Goal: Task Accomplishment & Management: Use online tool/utility

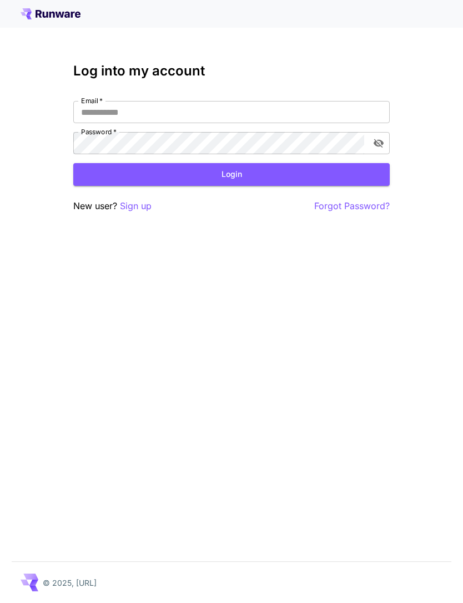
click at [295, 118] on input "Email   *" at bounding box center [231, 112] width 316 height 22
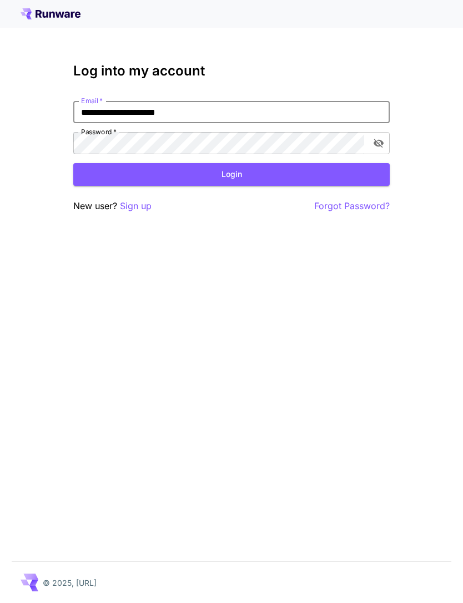
type input "**********"
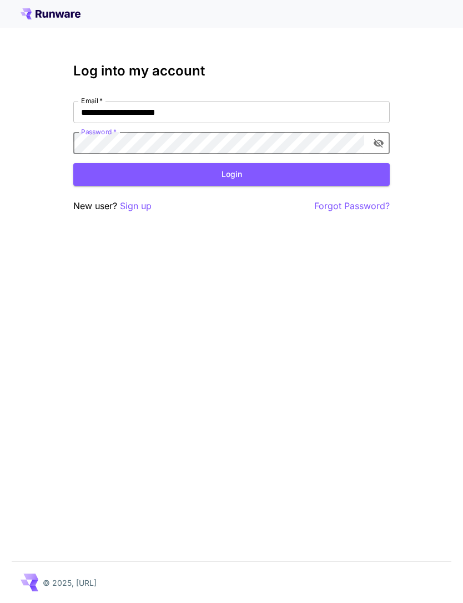
click at [315, 394] on div "**********" at bounding box center [231, 301] width 463 height 603
click at [287, 179] on button "Login" at bounding box center [231, 174] width 316 height 23
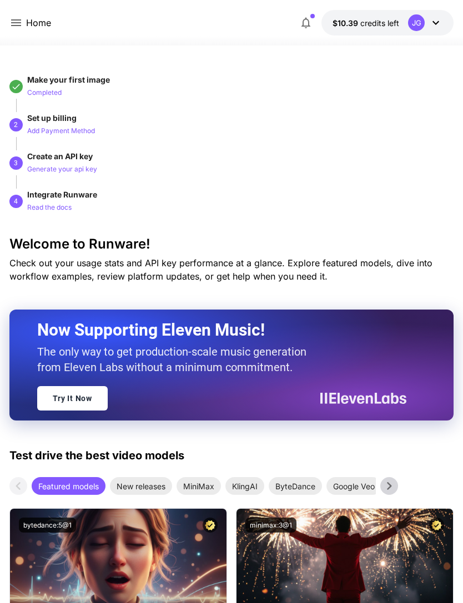
click at [21, 19] on icon at bounding box center [15, 22] width 13 height 13
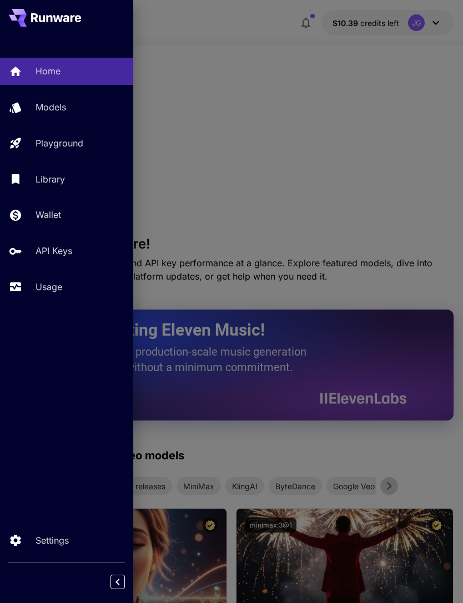
click at [59, 214] on p "Wallet" at bounding box center [49, 214] width 26 height 13
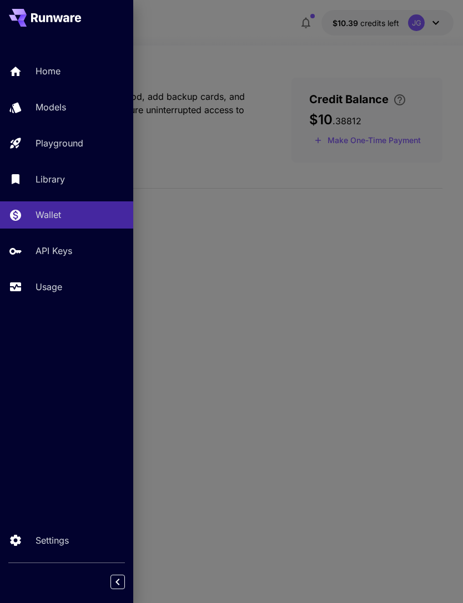
click at [271, 58] on div at bounding box center [231, 301] width 463 height 603
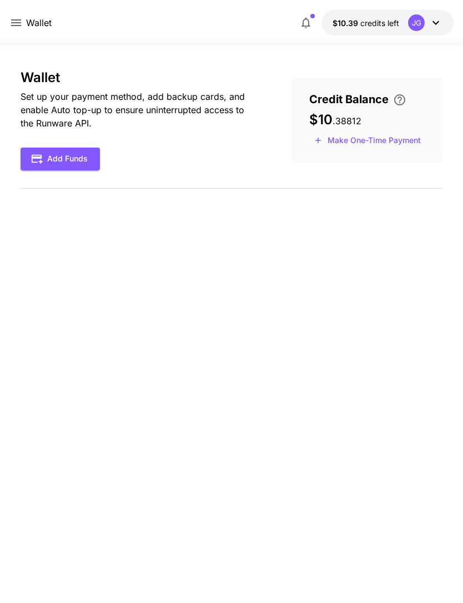
click at [389, 142] on button "Make One-Time Payment" at bounding box center [367, 140] width 116 height 17
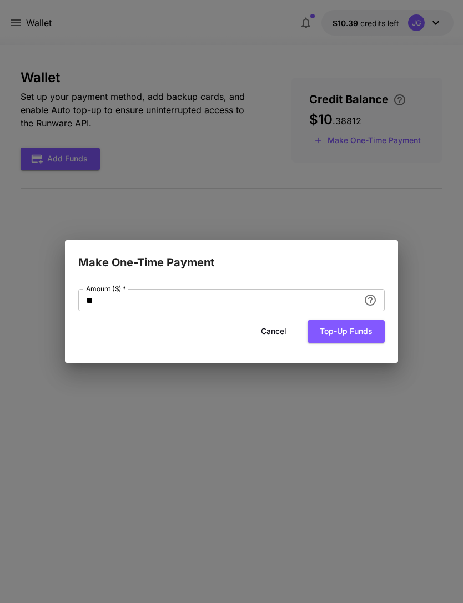
click at [217, 296] on input "**" at bounding box center [218, 300] width 281 height 22
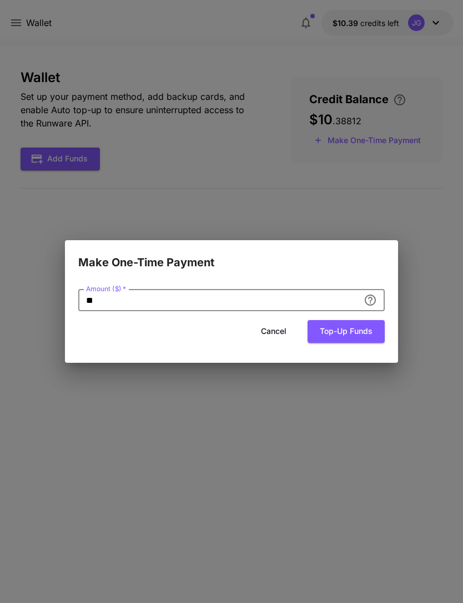
type input "*"
type input "**"
click at [362, 329] on button "Top-up funds" at bounding box center [345, 331] width 77 height 23
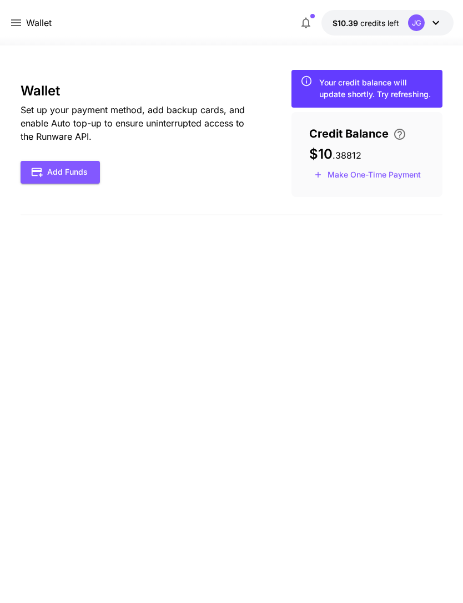
click at [26, 16] on p "Wallet" at bounding box center [39, 22] width 26 height 13
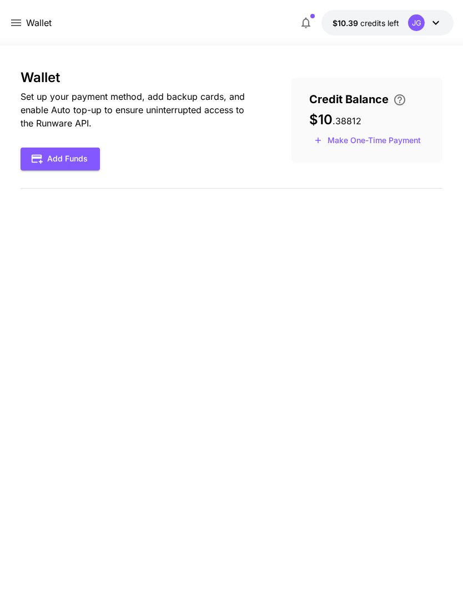
click at [15, 24] on icon at bounding box center [15, 22] width 13 height 13
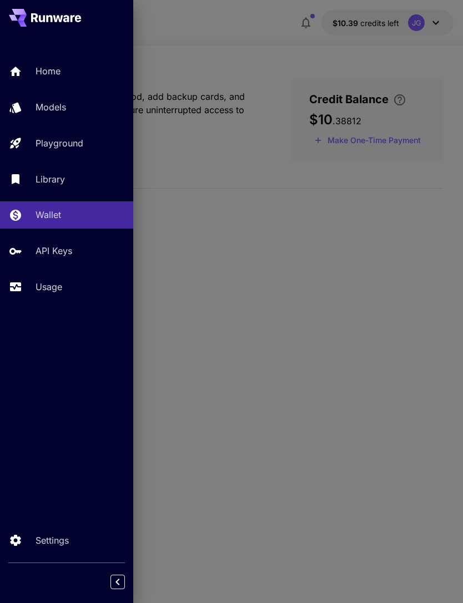
click at [64, 290] on div "Usage" at bounding box center [80, 286] width 89 height 13
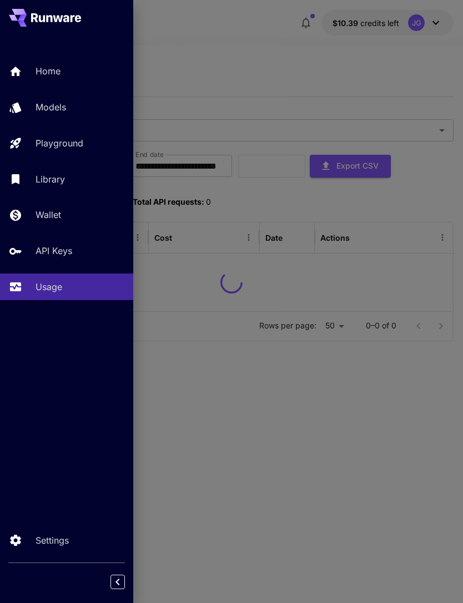
click at [302, 68] on div at bounding box center [231, 301] width 463 height 603
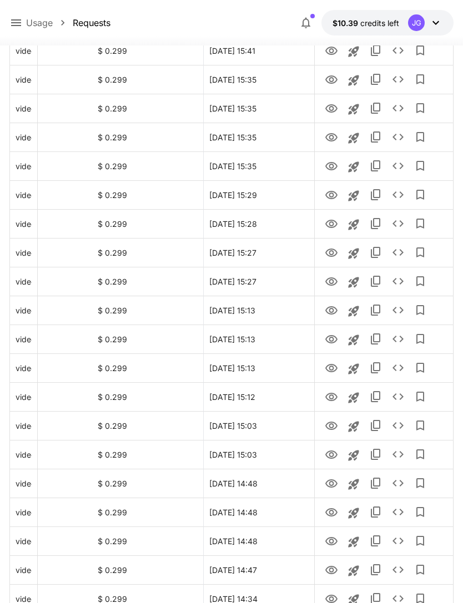
scroll to position [1120, 0]
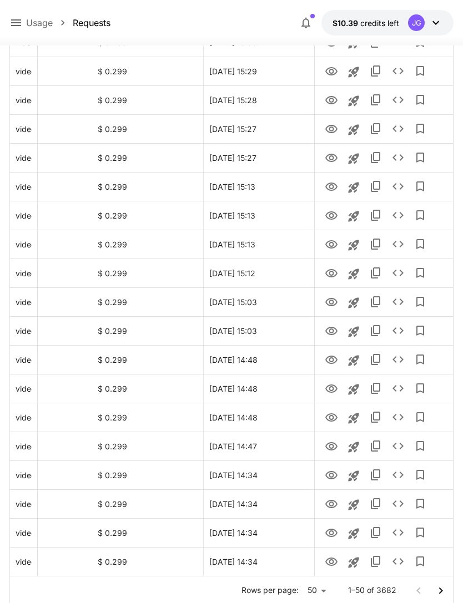
click at [439, 588] on icon "Go to next page" at bounding box center [440, 590] width 4 height 7
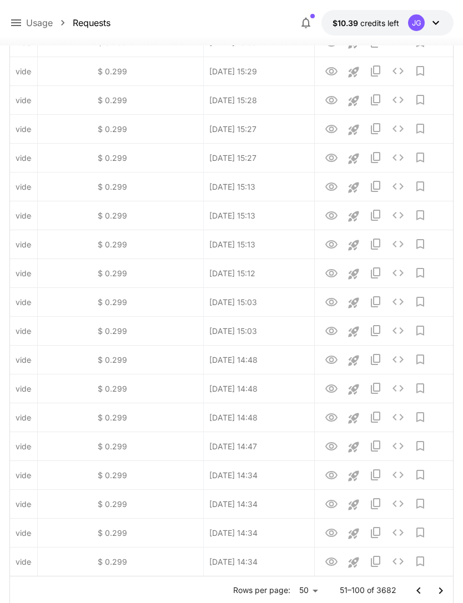
click at [443, 594] on icon "Go to next page" at bounding box center [440, 590] width 13 height 13
click at [442, 591] on icon "Go to next page" at bounding box center [440, 590] width 4 height 7
click at [440, 592] on icon "Go to next page" at bounding box center [440, 590] width 13 height 13
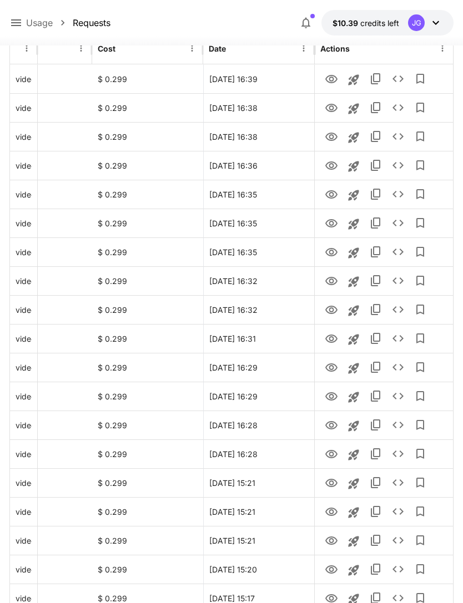
scroll to position [206, 0]
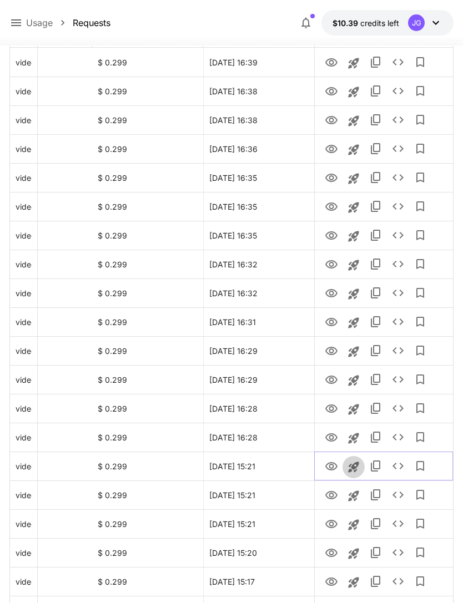
click at [357, 469] on icon "Launch in playground" at bounding box center [353, 466] width 13 height 13
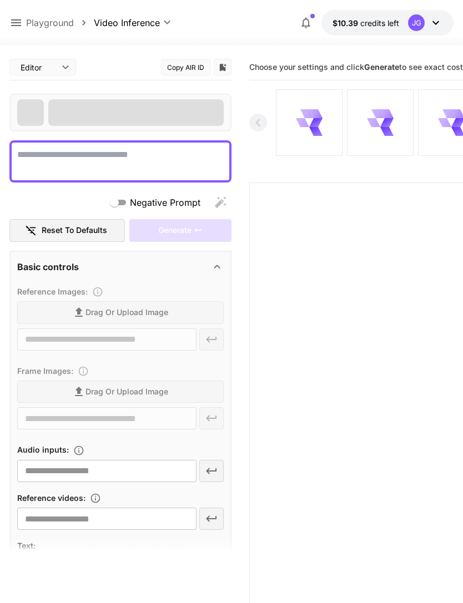
type textarea "**********"
type input "**********"
type input "***"
type input "*"
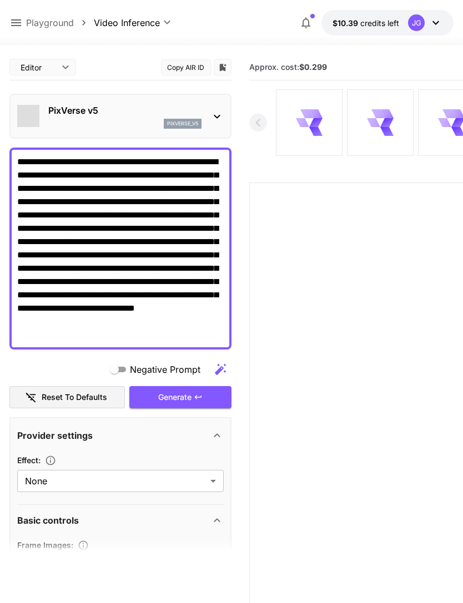
type input "**********"
type input "****"
click at [166, 568] on span "Drag or upload image" at bounding box center [126, 566] width 83 height 14
click at [0, 0] on input "Drag or upload image" at bounding box center [0, 0] width 0 height 0
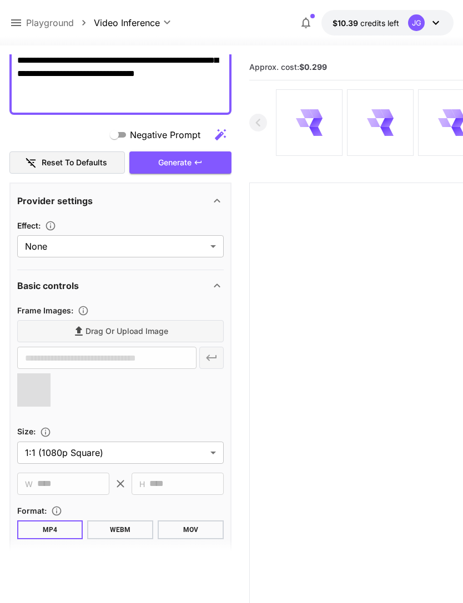
type input "**********"
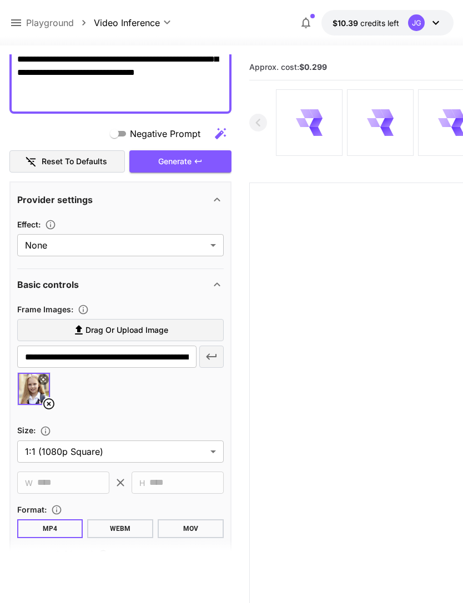
click at [210, 161] on div "Generate" at bounding box center [180, 161] width 102 height 23
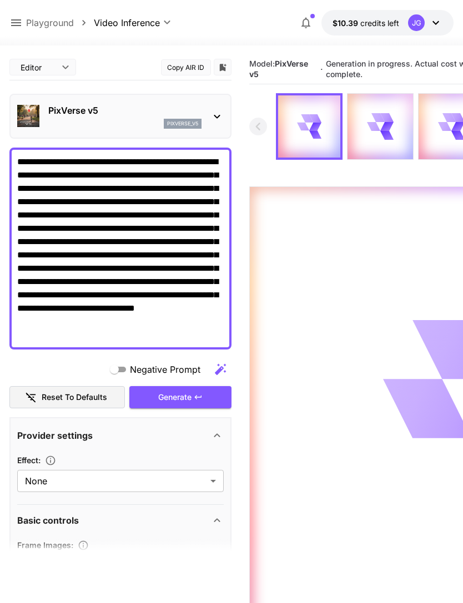
scroll to position [-2, 0]
click at [19, 22] on icon at bounding box center [15, 22] width 13 height 13
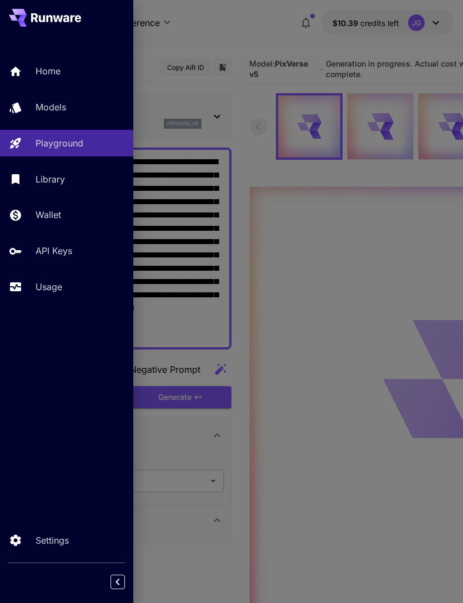
scroll to position [0, 0]
click at [70, 283] on div "Usage" at bounding box center [80, 286] width 89 height 13
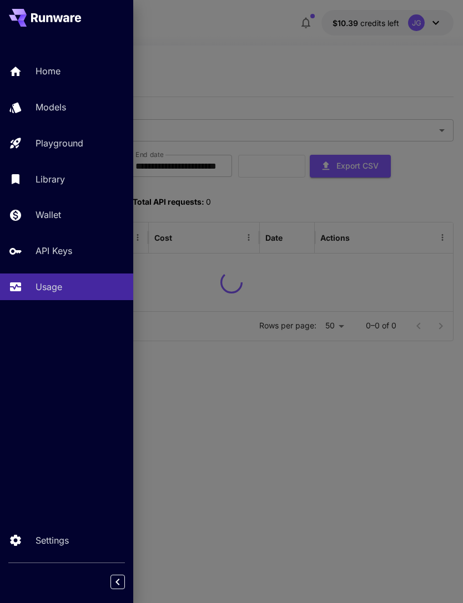
click at [364, 85] on div at bounding box center [231, 301] width 463 height 603
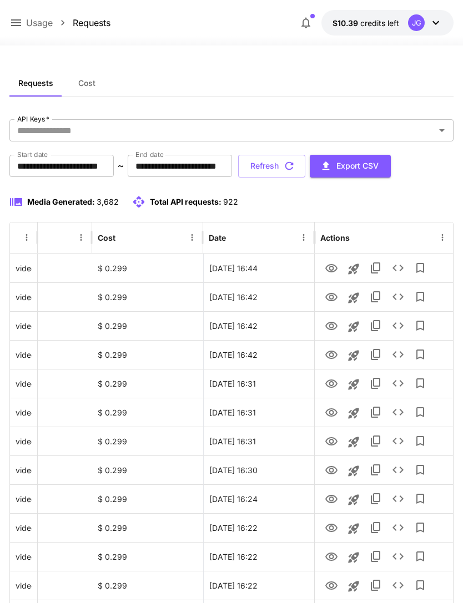
scroll to position [0, 57]
click at [333, 356] on icon "View" at bounding box center [331, 355] width 12 height 8
click at [335, 325] on icon "View" at bounding box center [331, 326] width 13 height 13
click at [336, 293] on icon "View" at bounding box center [331, 297] width 13 height 13
click at [333, 328] on icon "View" at bounding box center [331, 326] width 12 height 8
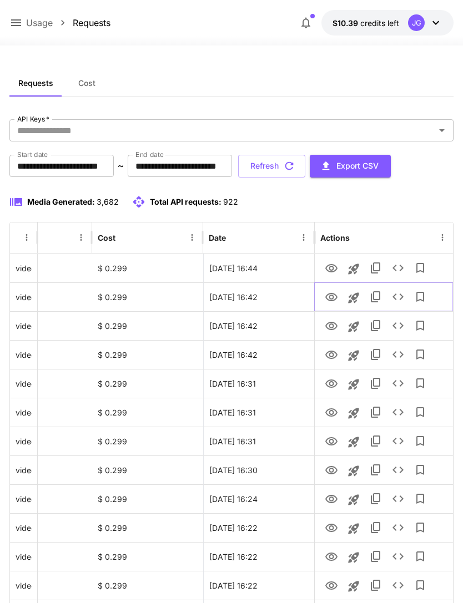
click at [337, 296] on icon "View" at bounding box center [331, 297] width 12 height 8
click at [332, 262] on icon "View" at bounding box center [331, 268] width 13 height 13
click at [333, 297] on icon "View" at bounding box center [331, 297] width 12 height 8
click at [333, 327] on icon "View" at bounding box center [331, 326] width 12 height 8
click at [335, 295] on icon "View" at bounding box center [331, 297] width 12 height 8
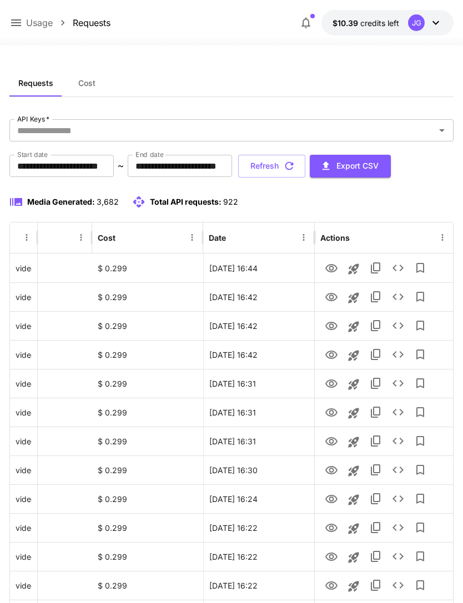
click at [295, 166] on icon "button" at bounding box center [289, 166] width 12 height 12
click at [333, 299] on icon "View" at bounding box center [331, 297] width 13 height 13
click at [328, 266] on icon "View" at bounding box center [331, 268] width 13 height 13
click at [295, 168] on icon "button" at bounding box center [289, 166] width 12 height 12
click at [331, 360] on icon "View" at bounding box center [331, 354] width 13 height 13
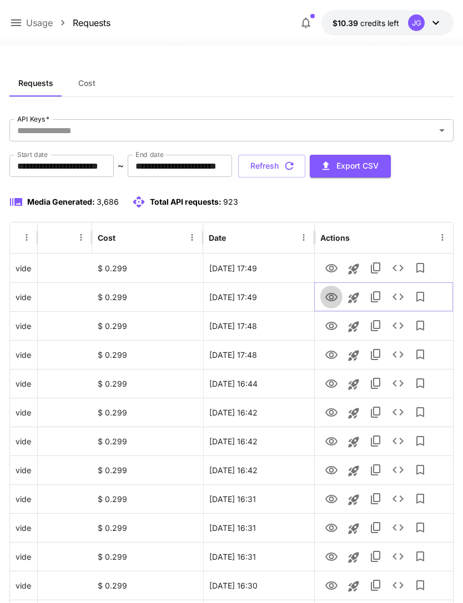
click at [332, 298] on icon "View" at bounding box center [331, 297] width 12 height 8
click at [333, 268] on icon "View" at bounding box center [331, 268] width 13 height 13
click at [18, 24] on icon at bounding box center [15, 22] width 13 height 13
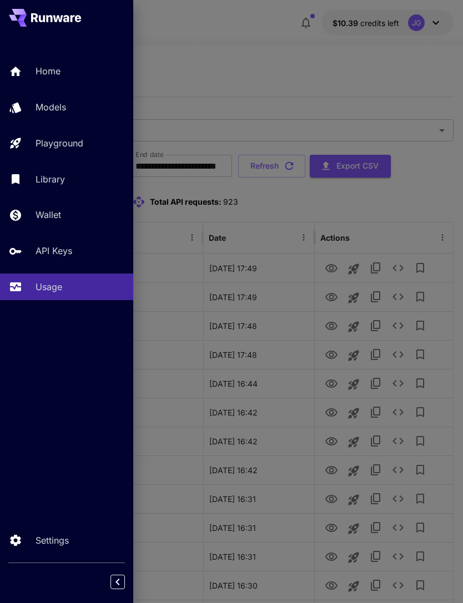
click at [87, 149] on div "Playground" at bounding box center [80, 142] width 89 height 13
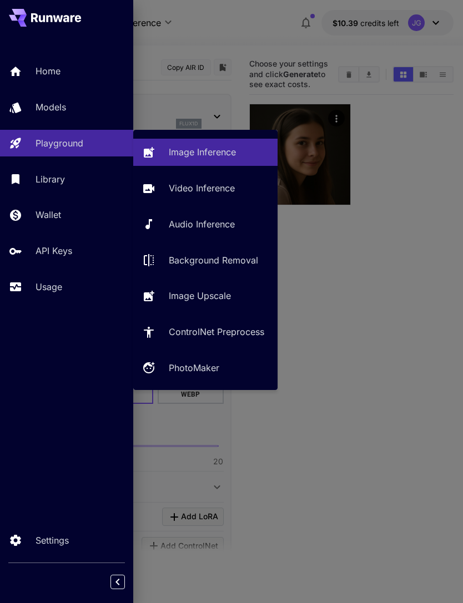
click at [231, 189] on p "Video Inference" at bounding box center [202, 187] width 66 height 13
type input "**********"
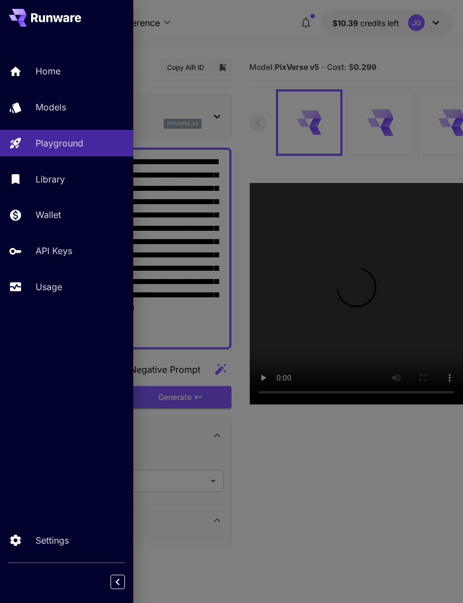
click at [310, 31] on div at bounding box center [231, 301] width 463 height 603
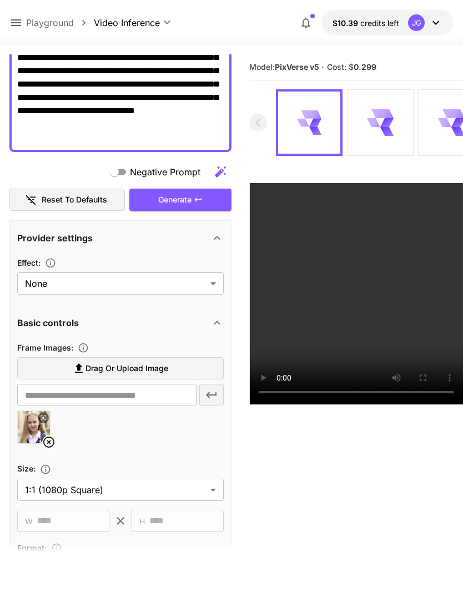
scroll to position [268, 0]
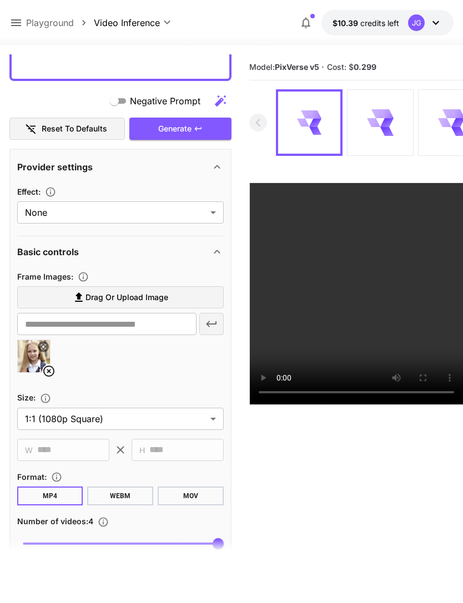
click at [50, 368] on icon at bounding box center [48, 370] width 13 height 13
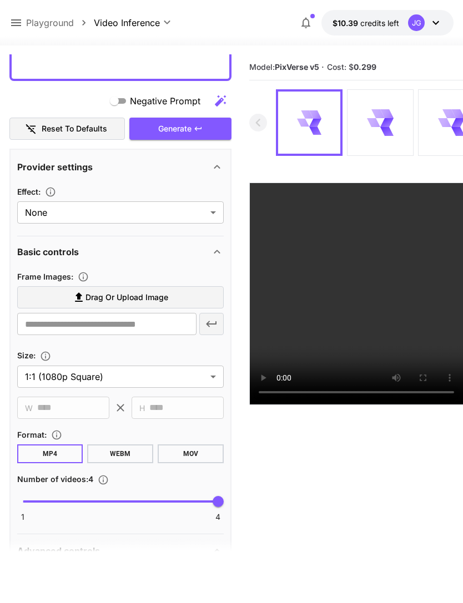
click at [161, 293] on span "Drag or upload image" at bounding box center [126, 298] width 83 height 14
click at [0, 0] on input "Drag or upload image" at bounding box center [0, 0] width 0 height 0
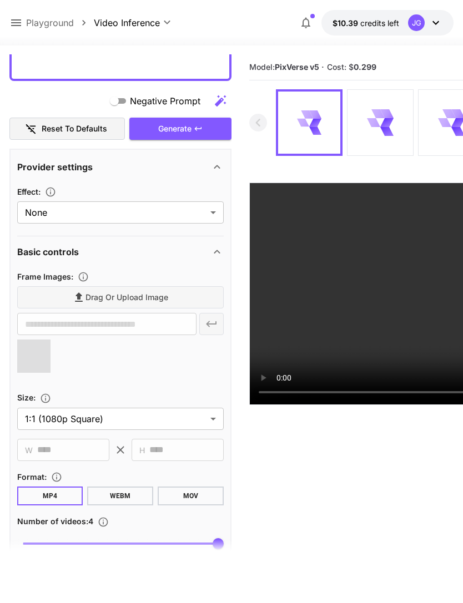
type input "**********"
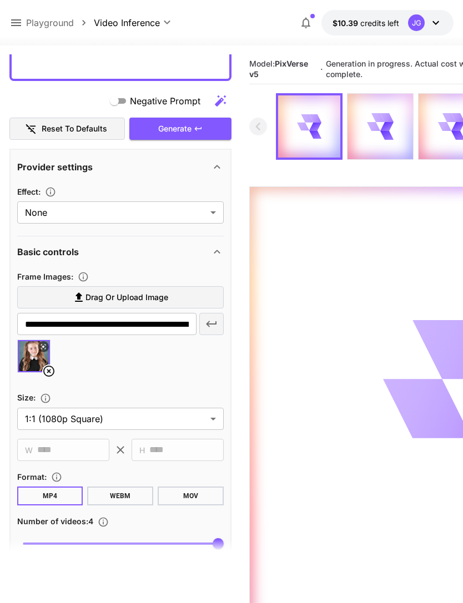
click at [22, 21] on icon at bounding box center [15, 22] width 13 height 13
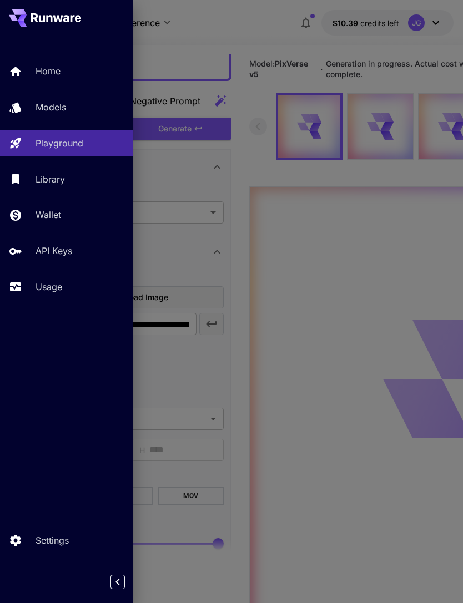
click at [62, 285] on p "Usage" at bounding box center [49, 286] width 27 height 13
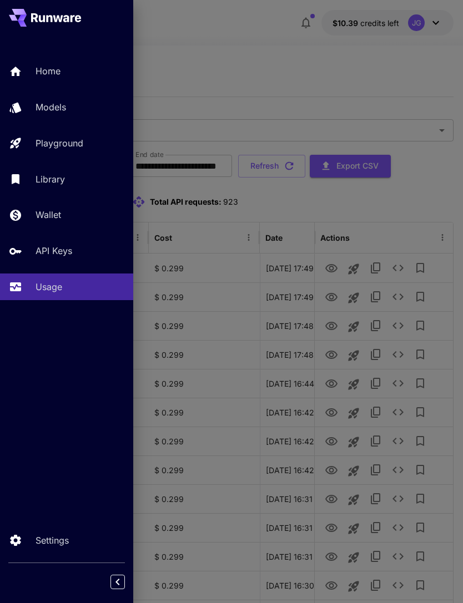
click at [313, 40] on div at bounding box center [231, 301] width 463 height 603
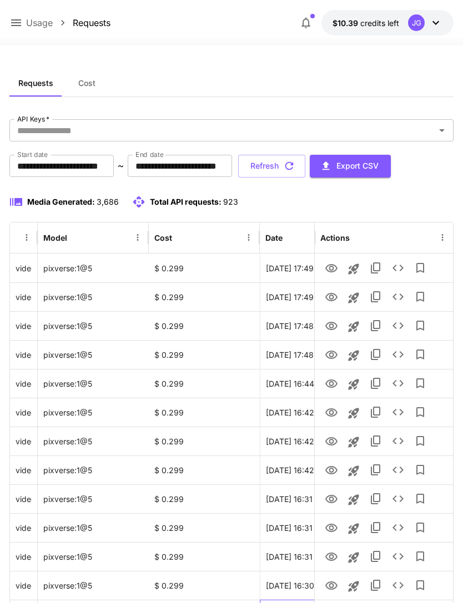
click at [277, 600] on div "[DATE] 16:24" at bounding box center [315, 614] width 111 height 29
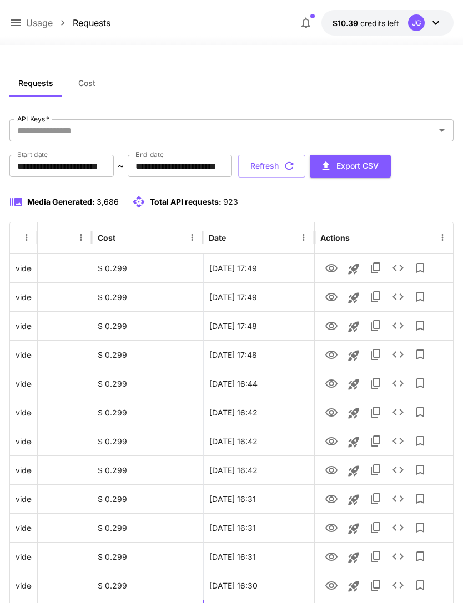
scroll to position [0, 57]
click at [295, 165] on icon "button" at bounding box center [289, 166] width 12 height 12
click at [305, 170] on button "Refresh" at bounding box center [271, 166] width 67 height 23
click at [295, 161] on icon "button" at bounding box center [289, 166] width 12 height 12
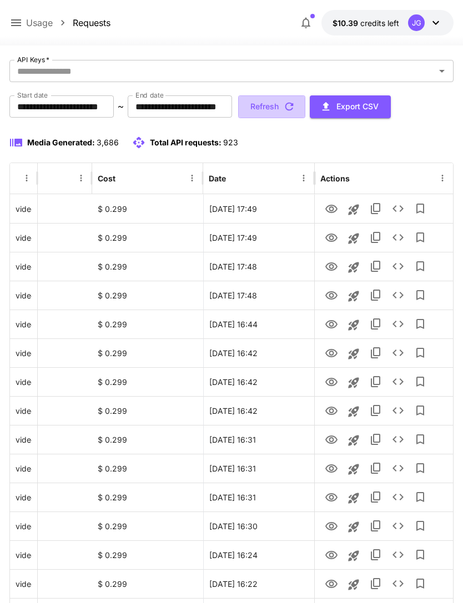
click at [293, 110] on icon "button" at bounding box center [289, 107] width 8 height 8
click at [21, 18] on icon at bounding box center [15, 22] width 13 height 13
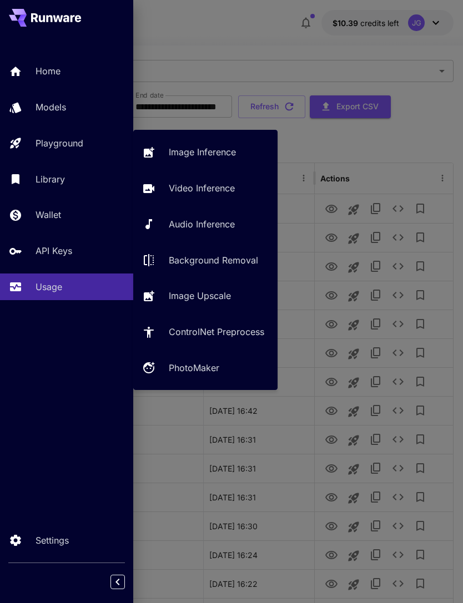
click at [216, 189] on p "Video Inference" at bounding box center [202, 187] width 66 height 13
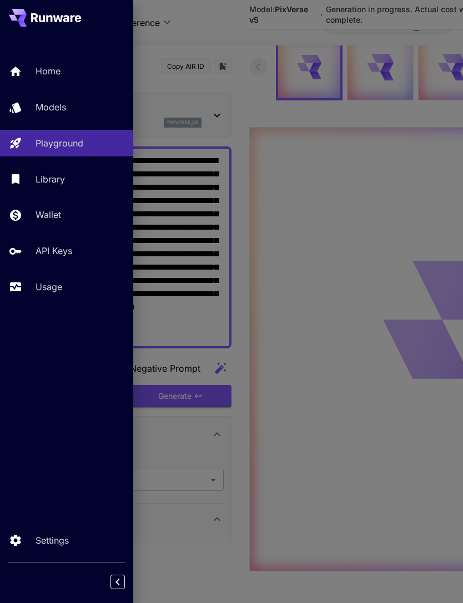
click at [257, 27] on div at bounding box center [231, 301] width 463 height 603
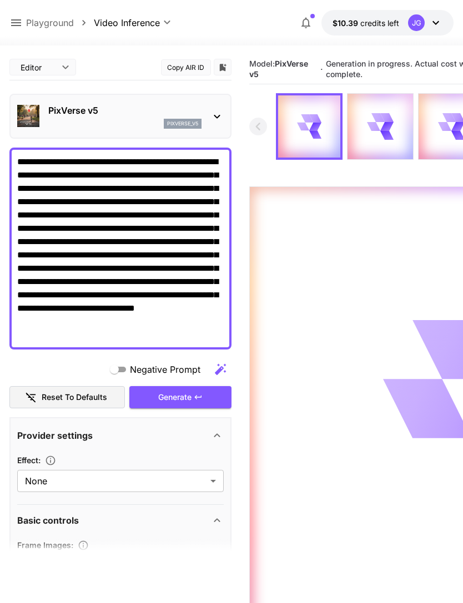
click at [15, 23] on icon at bounding box center [16, 22] width 10 height 7
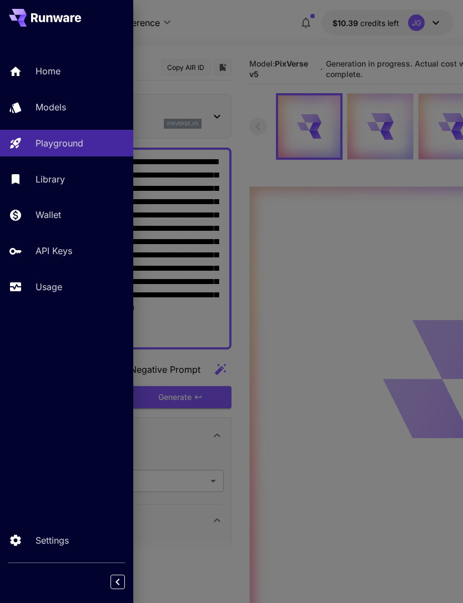
click at [54, 292] on p "Usage" at bounding box center [49, 286] width 27 height 13
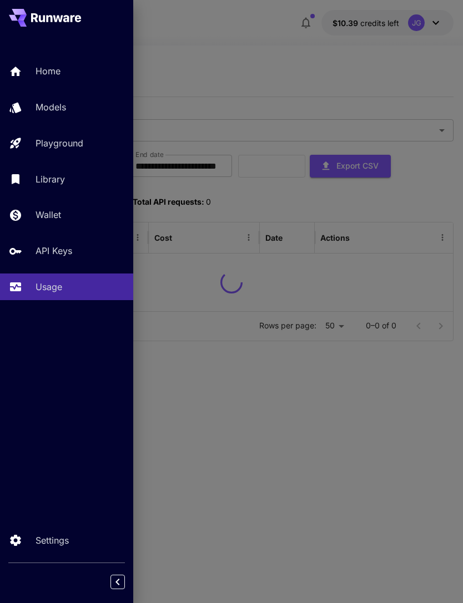
click at [259, 38] on div at bounding box center [231, 301] width 463 height 603
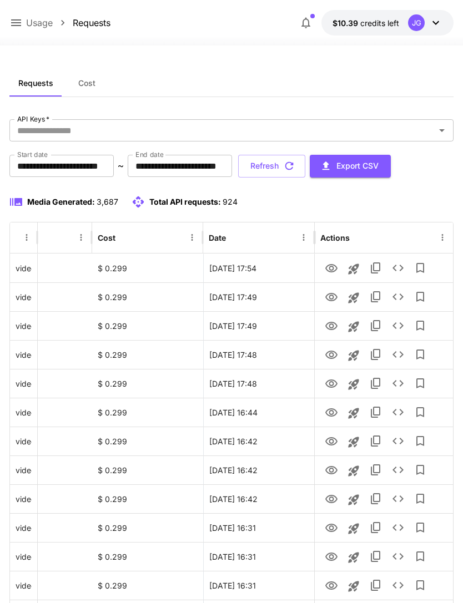
scroll to position [0, 57]
click at [332, 267] on icon "View" at bounding box center [331, 268] width 12 height 8
click at [295, 166] on icon "button" at bounding box center [289, 166] width 12 height 12
click at [333, 268] on icon "View" at bounding box center [331, 268] width 12 height 8
click at [295, 164] on icon "button" at bounding box center [289, 166] width 12 height 12
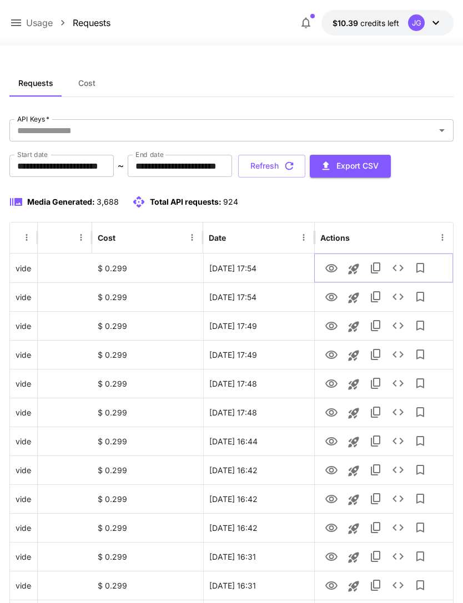
click at [332, 268] on icon "View" at bounding box center [331, 268] width 12 height 8
click at [305, 165] on button "Refresh" at bounding box center [271, 166] width 67 height 23
click at [22, 19] on icon at bounding box center [15, 22] width 13 height 13
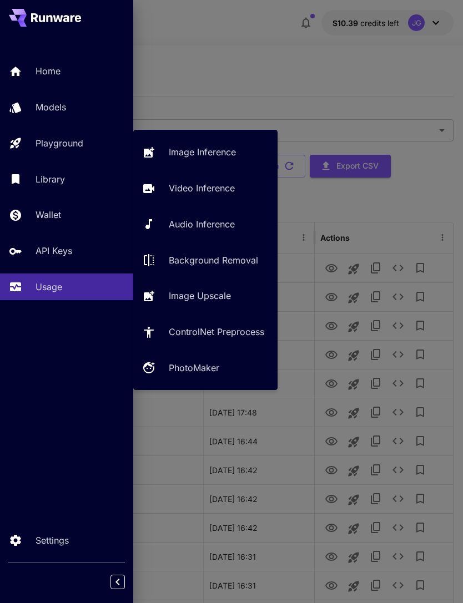
click at [214, 192] on p "Video Inference" at bounding box center [202, 187] width 66 height 13
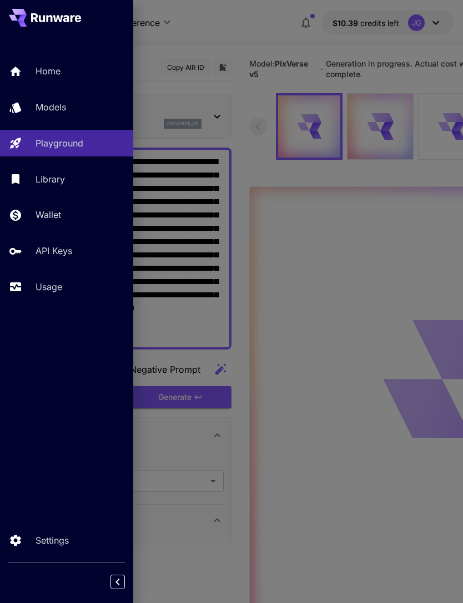
click at [282, 65] on div at bounding box center [231, 301] width 463 height 603
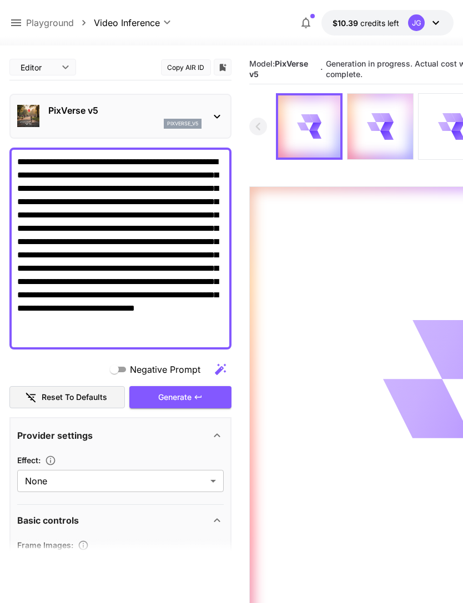
click at [388, 127] on icon at bounding box center [386, 126] width 13 height 9
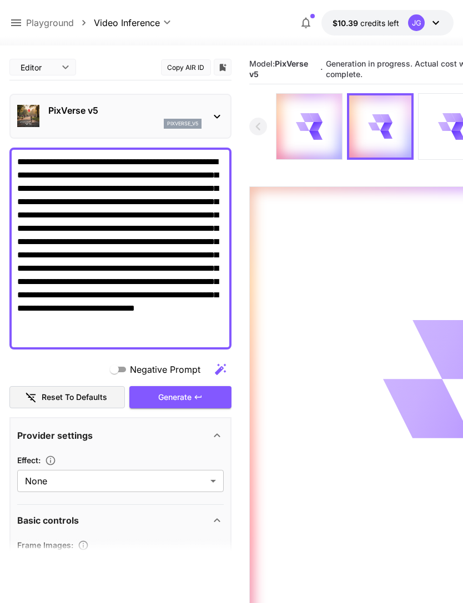
click at [448, 123] on icon at bounding box center [451, 127] width 26 height 26
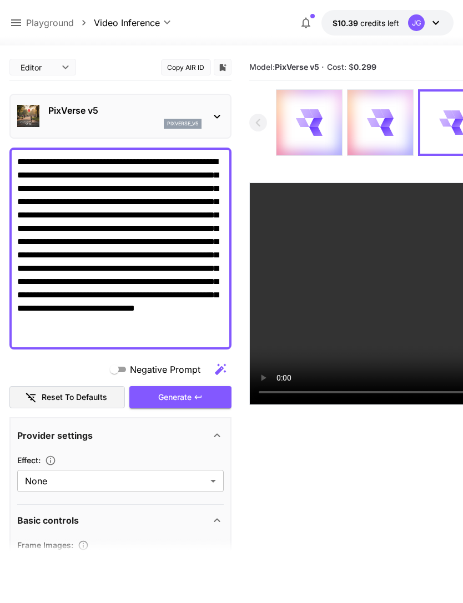
click at [315, 126] on icon at bounding box center [315, 122] width 13 height 9
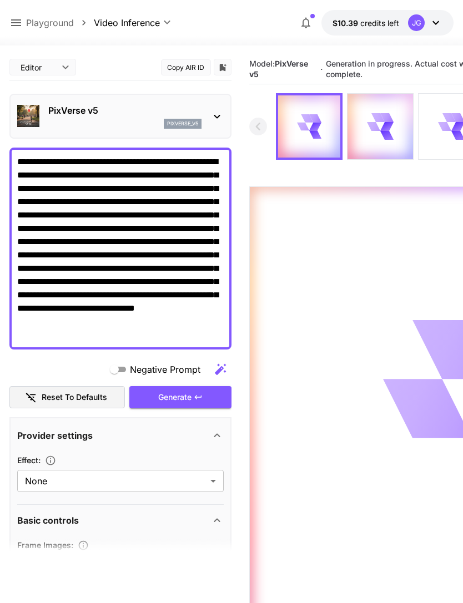
click at [21, 26] on icon at bounding box center [15, 22] width 13 height 13
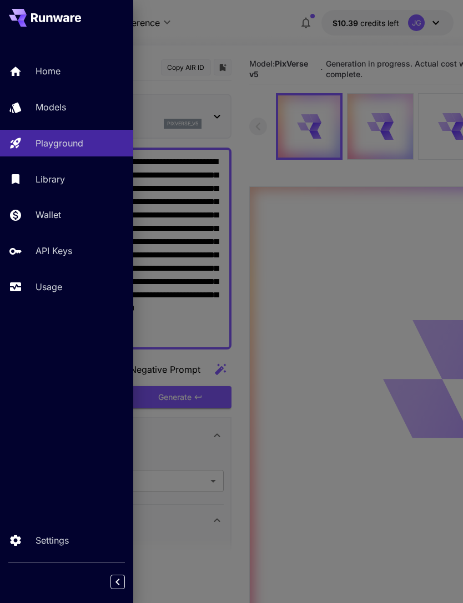
click at [60, 286] on p "Usage" at bounding box center [49, 286] width 27 height 13
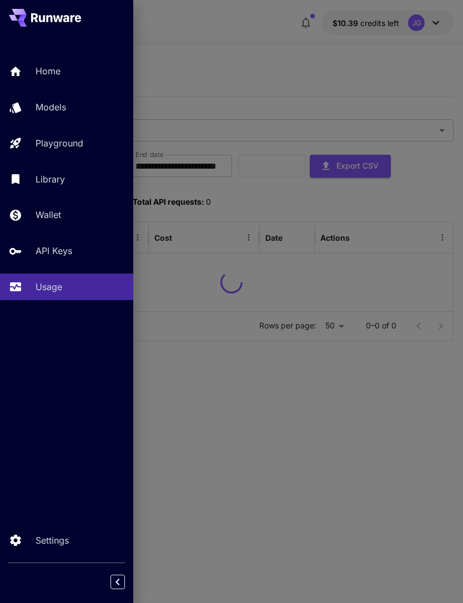
click at [241, 50] on div at bounding box center [231, 301] width 463 height 603
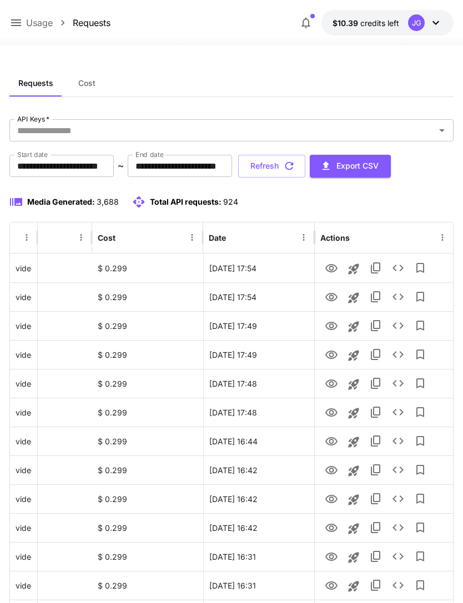
scroll to position [0, 57]
click at [295, 166] on icon "button" at bounding box center [289, 166] width 12 height 12
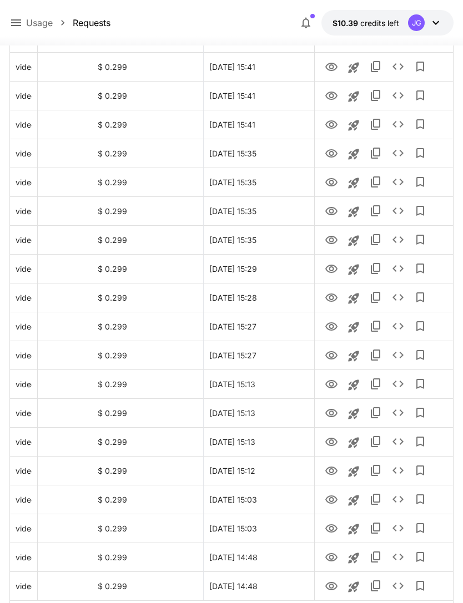
scroll to position [1120, 0]
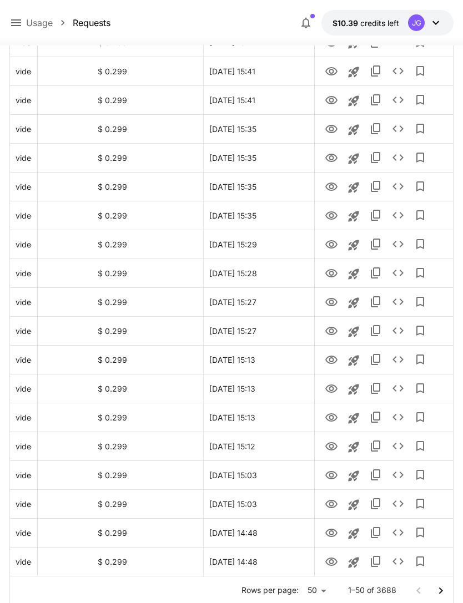
click at [444, 592] on icon "Go to next page" at bounding box center [440, 590] width 13 height 13
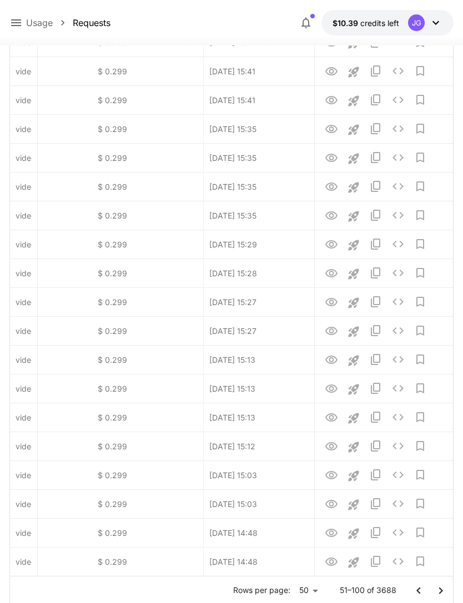
click at [444, 594] on icon "Go to next page" at bounding box center [440, 590] width 13 height 13
click at [445, 589] on icon "Go to next page" at bounding box center [440, 590] width 13 height 13
click at [443, 596] on icon "Go to next page" at bounding box center [440, 590] width 13 height 13
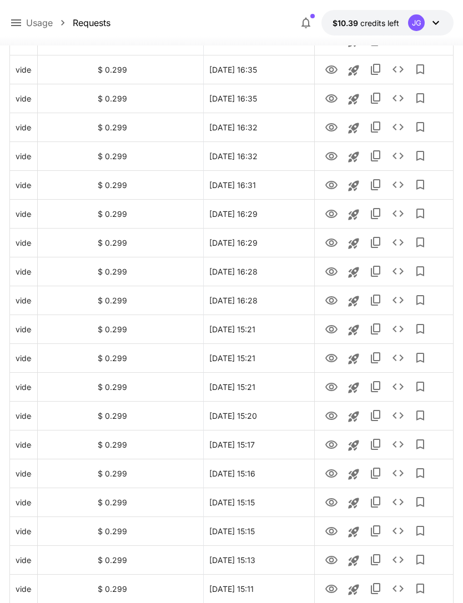
scroll to position [516, 0]
click at [332, 331] on icon "View" at bounding box center [331, 329] width 12 height 8
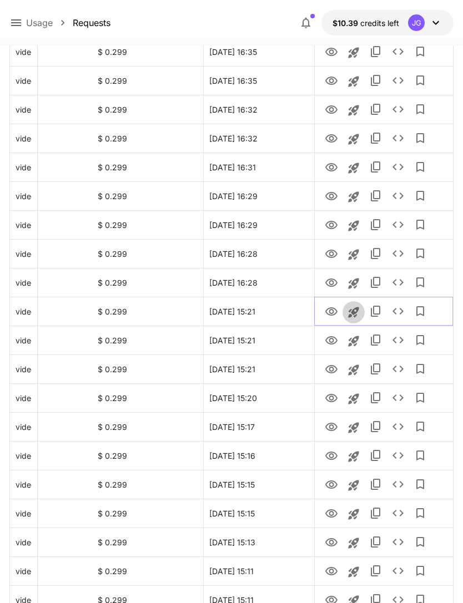
click at [359, 313] on icon "Launch in playground" at bounding box center [353, 312] width 13 height 13
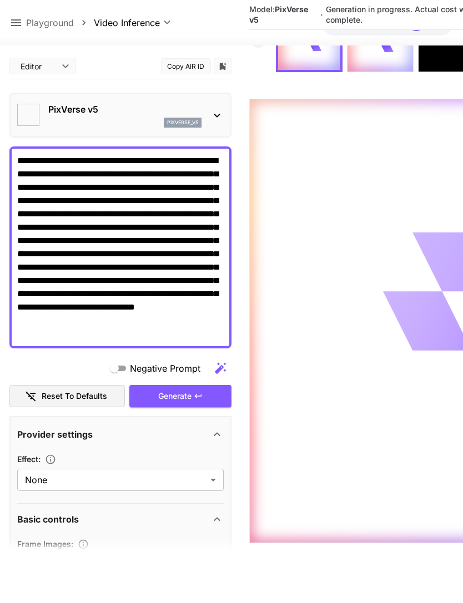
type input "**********"
type input "****"
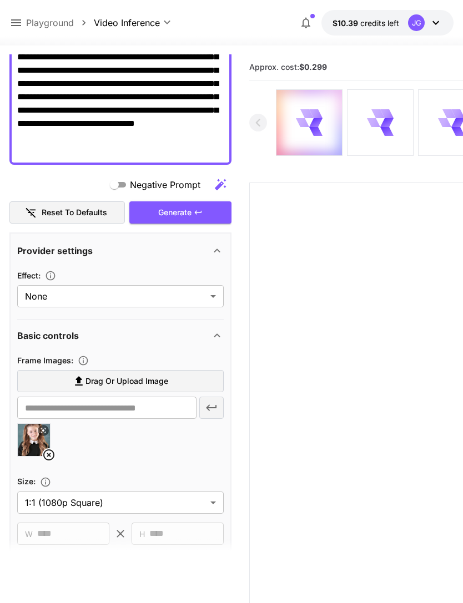
scroll to position [207, 0]
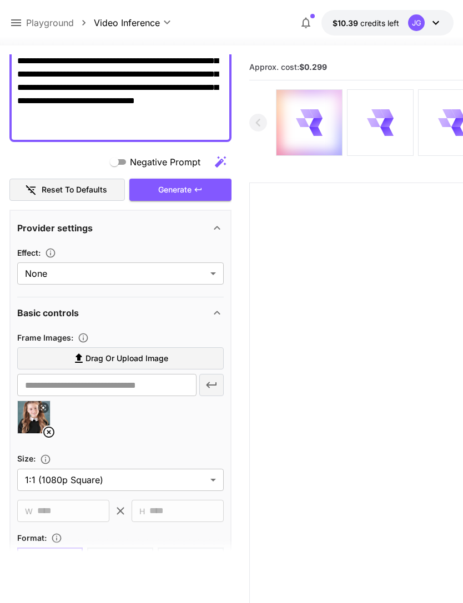
click at [49, 435] on icon at bounding box center [48, 431] width 13 height 13
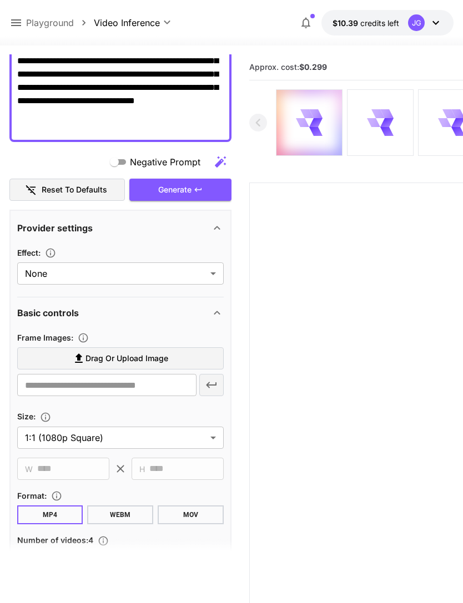
click at [158, 360] on span "Drag or upload image" at bounding box center [126, 359] width 83 height 14
click at [0, 0] on input "Drag or upload image" at bounding box center [0, 0] width 0 height 0
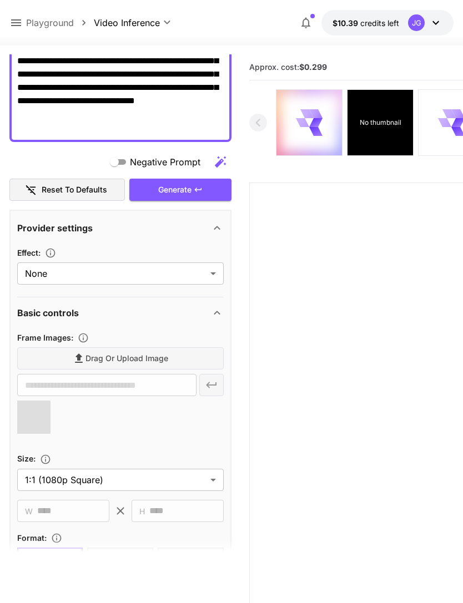
type input "**********"
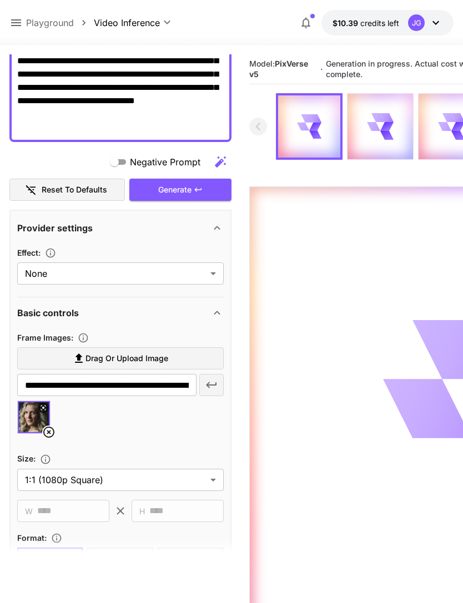
click at [17, 24] on icon at bounding box center [15, 22] width 13 height 13
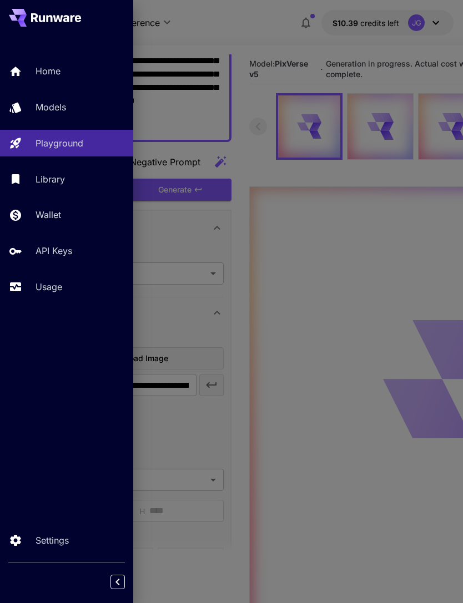
click at [59, 286] on p "Usage" at bounding box center [49, 286] width 27 height 13
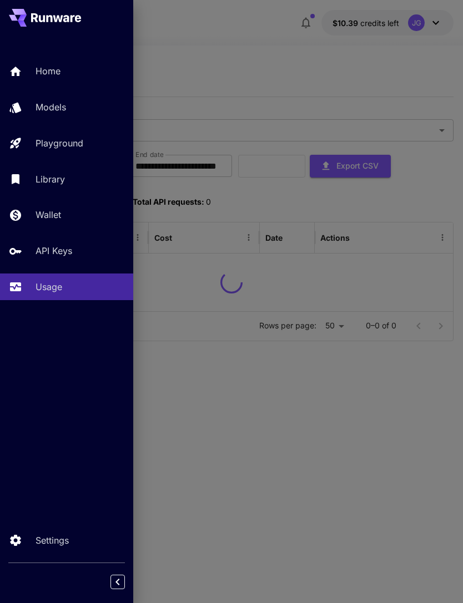
click at [249, 42] on div at bounding box center [231, 301] width 463 height 603
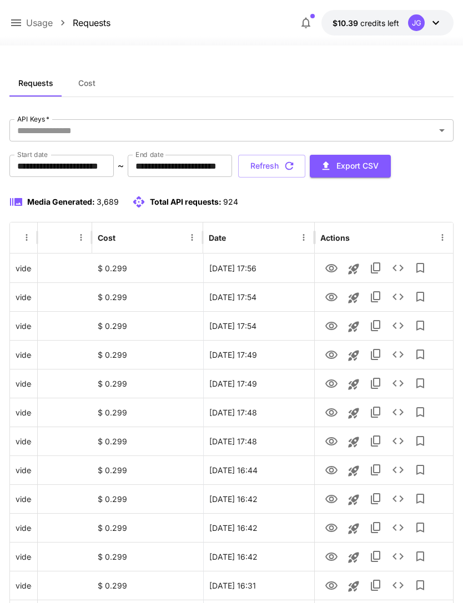
scroll to position [0, 57]
click at [336, 266] on icon "View" at bounding box center [331, 268] width 12 height 8
click at [336, 297] on icon "View" at bounding box center [331, 297] width 12 height 8
click at [333, 329] on icon "View" at bounding box center [331, 326] width 12 height 8
click at [337, 295] on icon "View" at bounding box center [331, 297] width 13 height 13
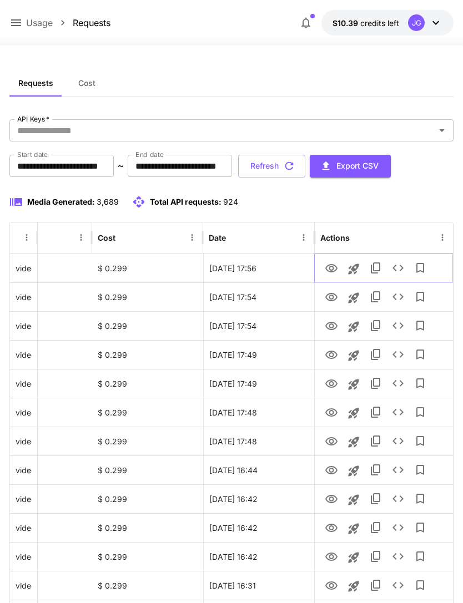
click at [332, 267] on icon "View" at bounding box center [331, 268] width 12 height 8
click at [337, 300] on icon "View" at bounding box center [331, 297] width 13 height 13
click at [336, 271] on icon "View" at bounding box center [331, 268] width 13 height 13
click at [327, 299] on icon "View" at bounding box center [331, 297] width 12 height 8
click at [335, 267] on icon "View" at bounding box center [331, 268] width 13 height 13
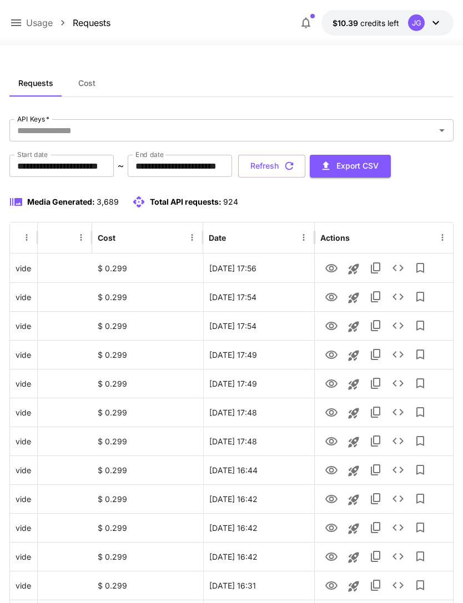
click at [295, 165] on icon "button" at bounding box center [289, 166] width 12 height 12
click at [332, 299] on icon "View" at bounding box center [331, 297] width 12 height 8
click at [333, 269] on icon "View" at bounding box center [331, 268] width 12 height 8
click at [333, 297] on icon "View" at bounding box center [331, 297] width 12 height 8
click at [295, 166] on icon "button" at bounding box center [289, 166] width 12 height 12
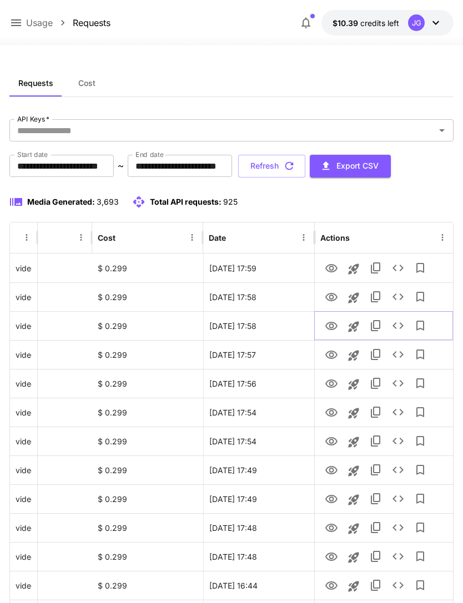
click at [332, 327] on icon "View" at bounding box center [331, 326] width 12 height 8
click at [333, 296] on icon "View" at bounding box center [331, 297] width 12 height 8
click at [335, 327] on icon "View" at bounding box center [331, 326] width 13 height 13
click at [333, 328] on icon "View" at bounding box center [331, 326] width 13 height 13
click at [295, 168] on icon "button" at bounding box center [289, 166] width 12 height 12
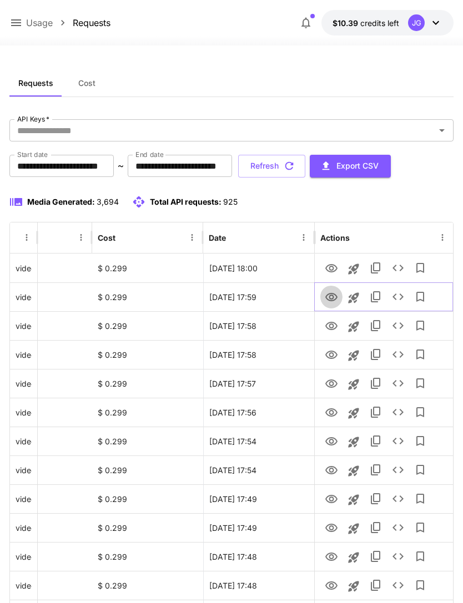
click at [331, 297] on icon "View" at bounding box center [331, 297] width 13 height 13
click at [333, 298] on icon "View" at bounding box center [331, 297] width 13 height 13
click at [295, 165] on icon "button" at bounding box center [289, 166] width 12 height 12
click at [333, 268] on icon "View" at bounding box center [331, 268] width 13 height 13
click at [22, 26] on icon at bounding box center [15, 22] width 13 height 13
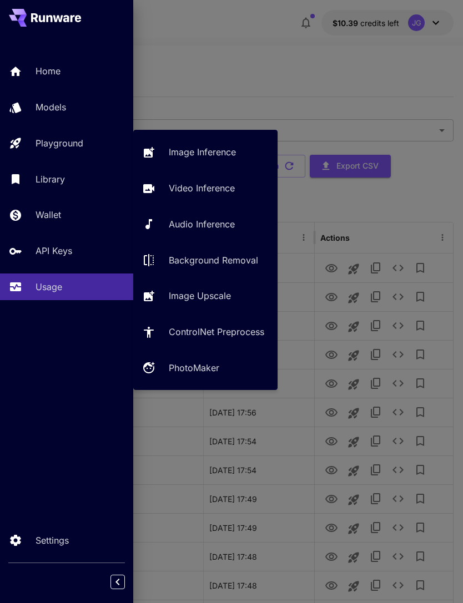
click at [218, 191] on p "Video Inference" at bounding box center [202, 187] width 66 height 13
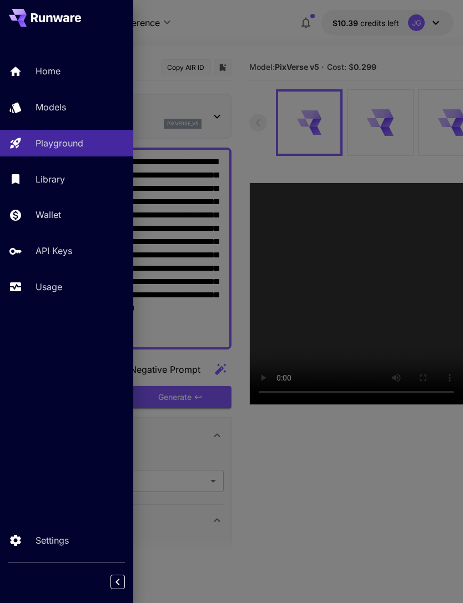
click at [242, 34] on div at bounding box center [231, 301] width 463 height 603
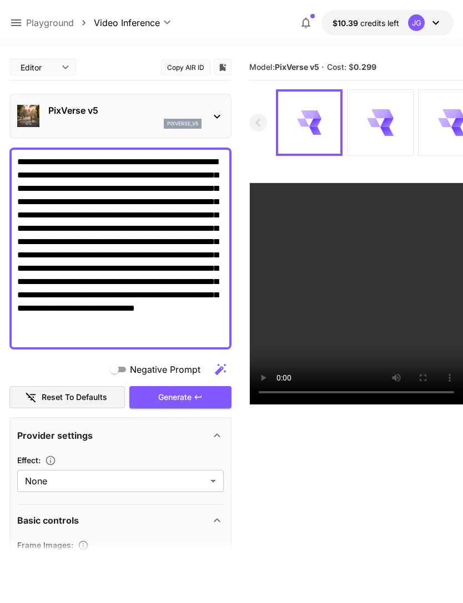
click at [123, 271] on textarea "**********" at bounding box center [120, 248] width 206 height 186
click at [222, 211] on textarea "**********" at bounding box center [120, 248] width 206 height 186
click at [156, 254] on textarea "**********" at bounding box center [120, 248] width 206 height 186
click at [221, 311] on textarea "**********" at bounding box center [120, 248] width 206 height 186
click at [243, 360] on main "**********" at bounding box center [231, 360] width 444 height 612
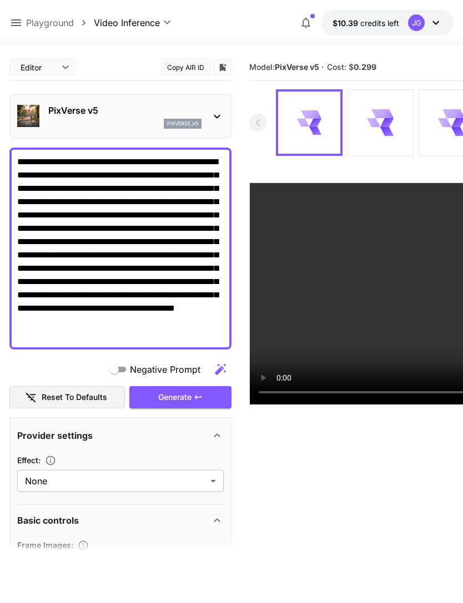
click at [153, 251] on textarea "**********" at bounding box center [120, 248] width 206 height 186
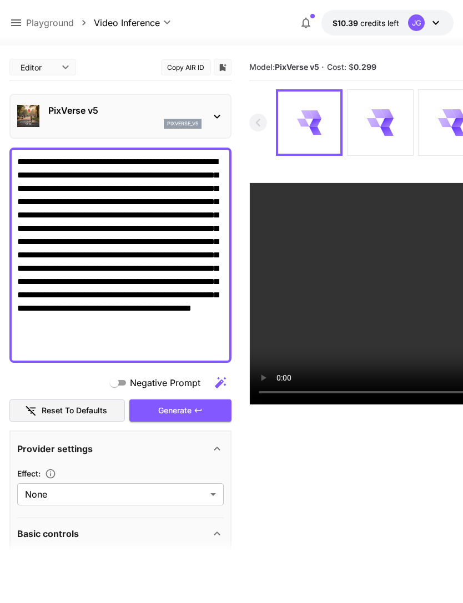
click at [195, 256] on textarea "**********" at bounding box center [120, 255] width 206 height 200
click at [223, 272] on textarea "**********" at bounding box center [120, 255] width 206 height 200
click at [218, 286] on textarea "**********" at bounding box center [120, 255] width 206 height 200
click at [194, 249] on textarea "**********" at bounding box center [120, 255] width 206 height 200
type textarea "**********"
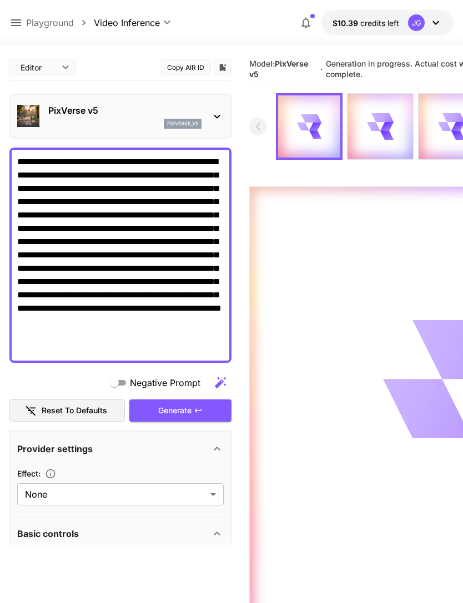
click at [14, 24] on icon at bounding box center [15, 22] width 13 height 13
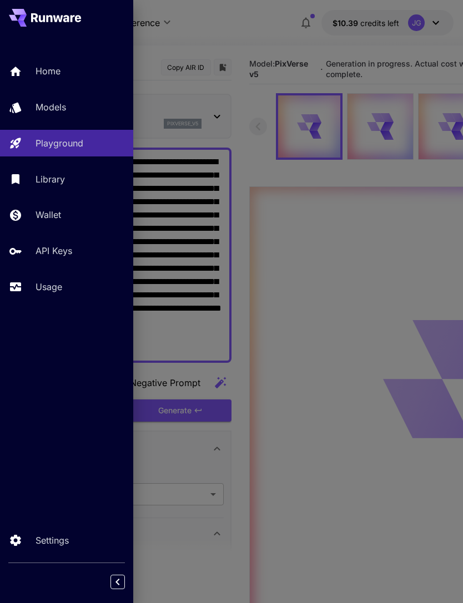
click at [56, 287] on p "Usage" at bounding box center [49, 286] width 27 height 13
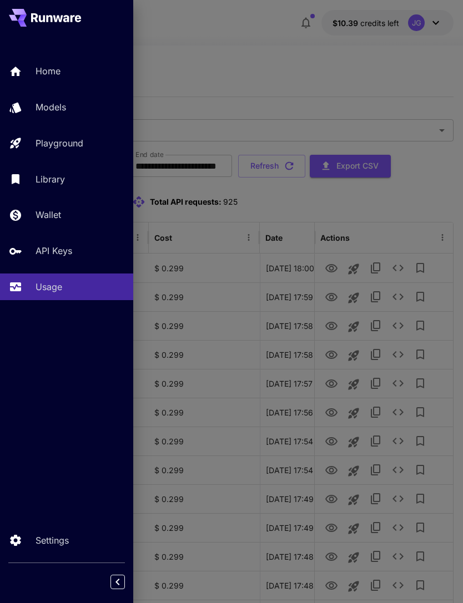
click at [397, 73] on div at bounding box center [231, 301] width 463 height 603
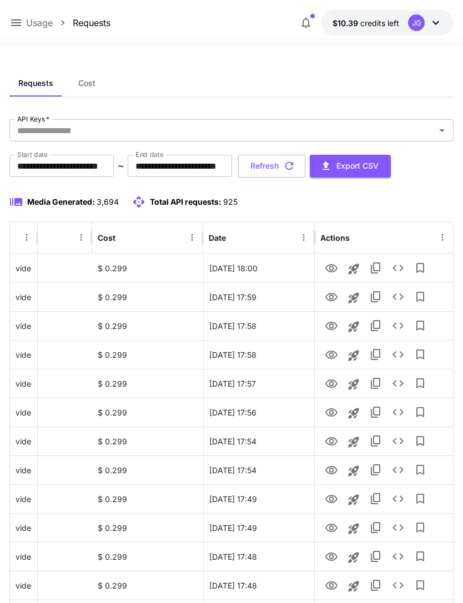
scroll to position [0, 57]
click at [295, 164] on icon "button" at bounding box center [289, 166] width 12 height 12
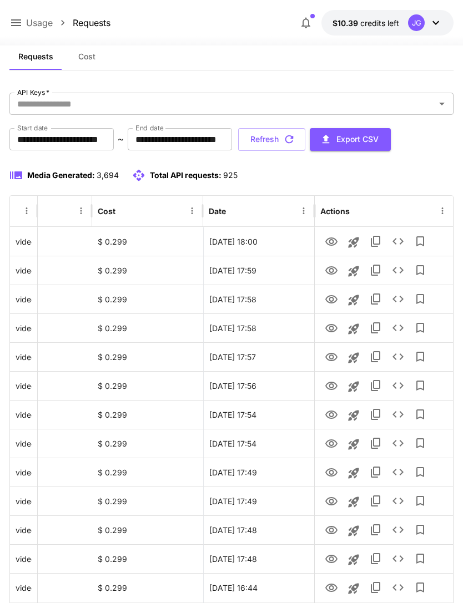
scroll to position [0, 0]
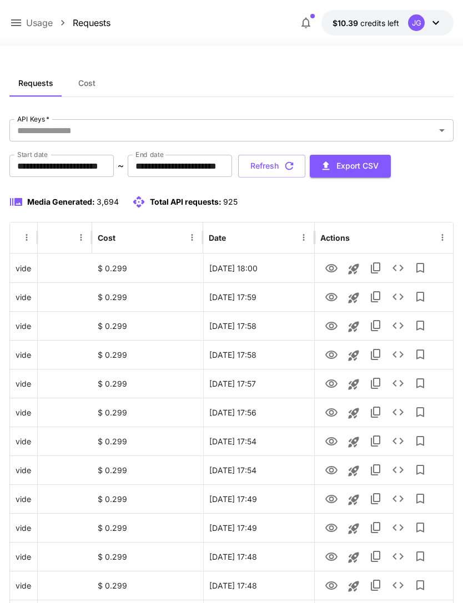
click at [295, 161] on icon "button" at bounding box center [289, 166] width 12 height 12
click at [305, 165] on button "Refresh" at bounding box center [271, 166] width 67 height 23
click at [295, 166] on icon "button" at bounding box center [289, 166] width 12 height 12
click at [335, 267] on icon "View" at bounding box center [331, 268] width 13 height 13
click at [293, 162] on icon "button" at bounding box center [289, 166] width 8 height 8
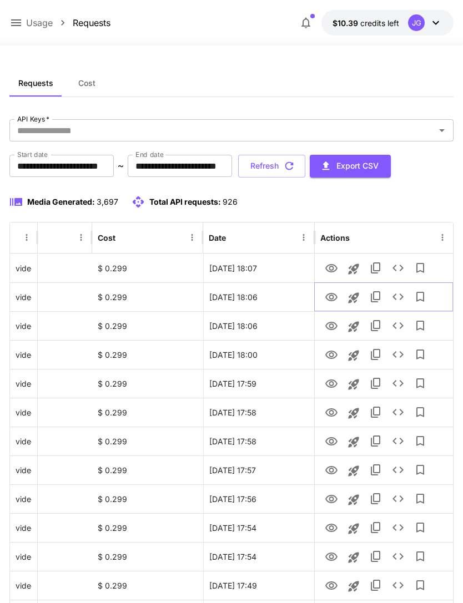
click at [333, 299] on icon "View" at bounding box center [331, 297] width 13 height 13
click at [295, 165] on icon "button" at bounding box center [289, 166] width 12 height 12
click at [334, 300] on icon "View" at bounding box center [331, 297] width 12 height 8
click at [335, 266] on icon "View" at bounding box center [331, 268] width 12 height 8
click at [332, 303] on icon "View" at bounding box center [331, 297] width 13 height 13
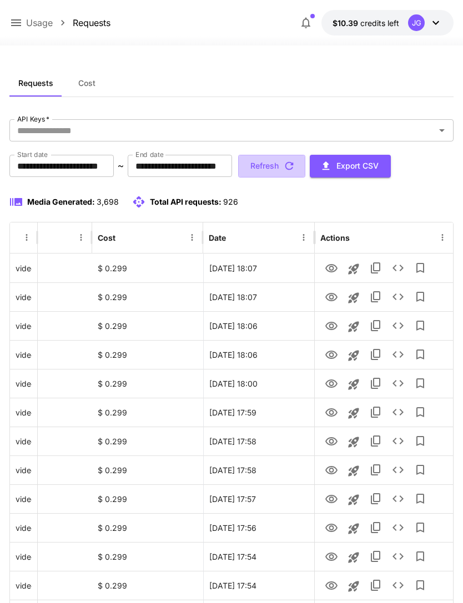
click at [295, 165] on icon "button" at bounding box center [289, 166] width 12 height 12
click at [330, 300] on icon "View" at bounding box center [331, 297] width 12 height 8
click at [14, 26] on icon at bounding box center [16, 22] width 10 height 7
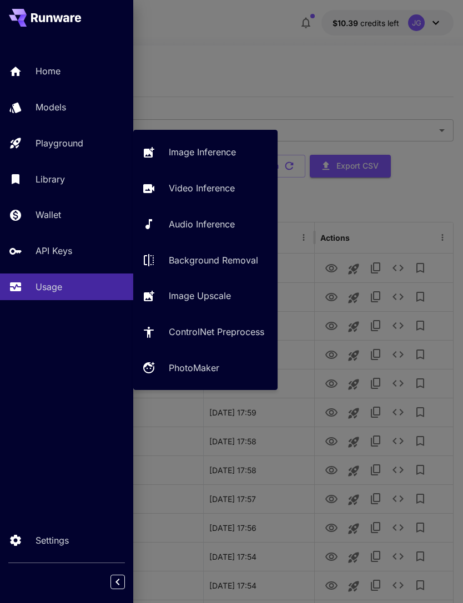
click at [226, 197] on link "Video Inference" at bounding box center [205, 188] width 144 height 27
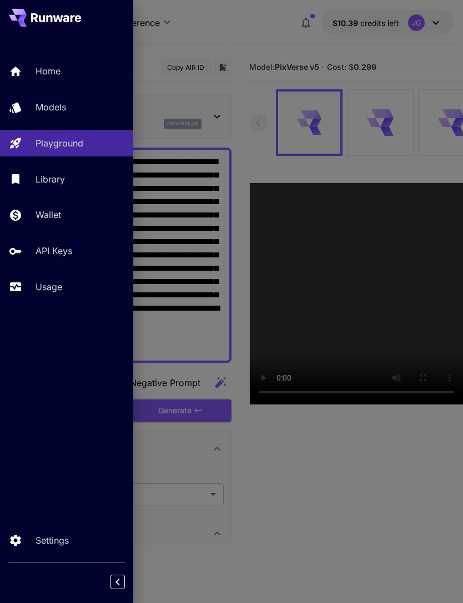
click at [254, 147] on div at bounding box center [231, 301] width 463 height 603
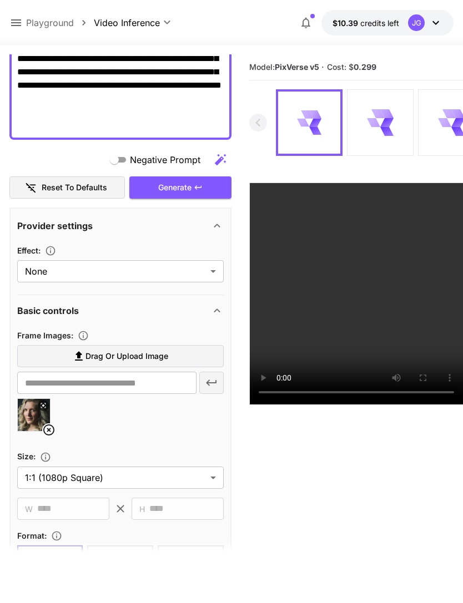
scroll to position [222, 0]
click at [51, 433] on icon at bounding box center [48, 430] width 13 height 13
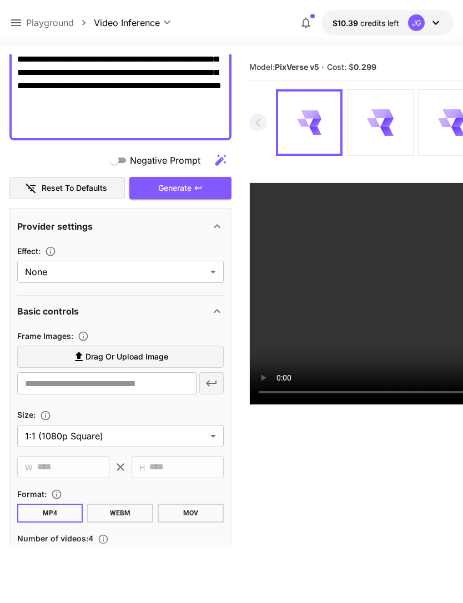
click at [150, 359] on span "Drag or upload image" at bounding box center [126, 357] width 83 height 14
click at [0, 0] on input "Drag or upload image" at bounding box center [0, 0] width 0 height 0
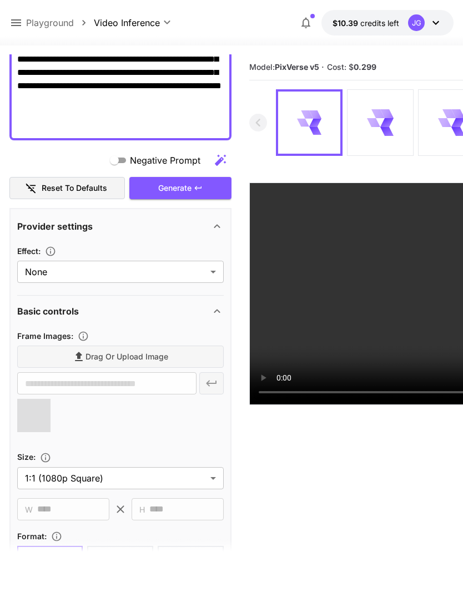
type input "**********"
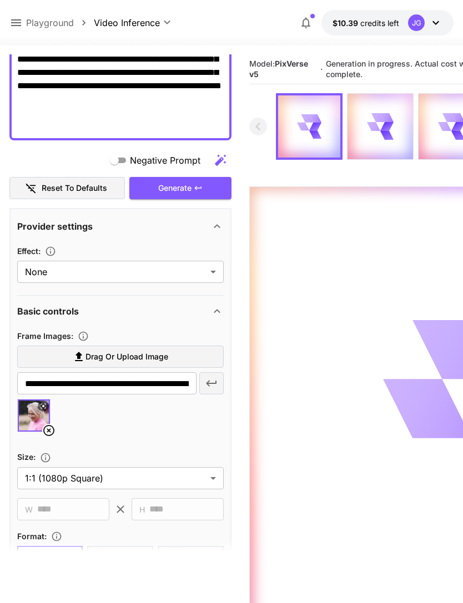
click at [21, 18] on icon at bounding box center [15, 22] width 13 height 13
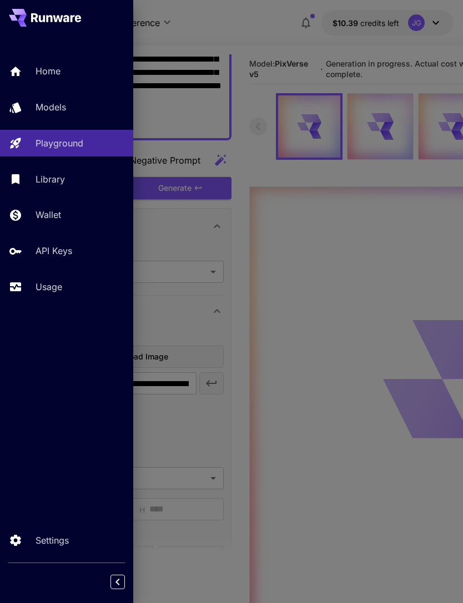
click at [53, 292] on p "Usage" at bounding box center [49, 286] width 27 height 13
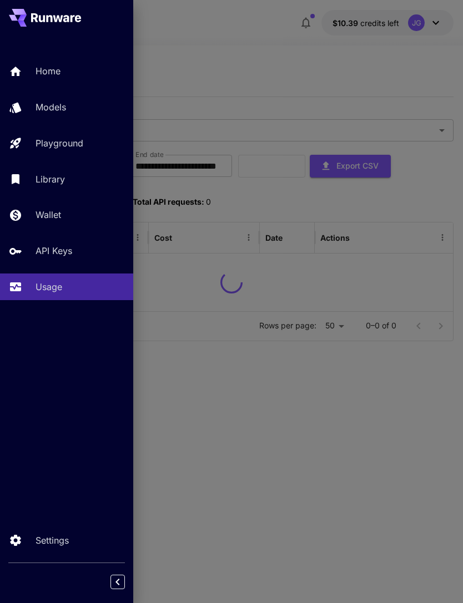
click at [274, 64] on div at bounding box center [231, 301] width 463 height 603
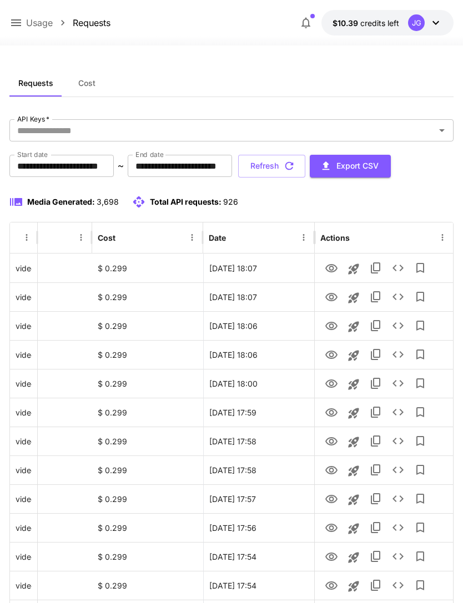
scroll to position [0, 57]
click at [333, 300] on icon "View" at bounding box center [331, 297] width 12 height 8
click at [333, 267] on icon "View" at bounding box center [331, 268] width 13 height 13
click at [295, 164] on icon "button" at bounding box center [289, 166] width 12 height 12
click at [305, 167] on button "Refresh" at bounding box center [271, 166] width 67 height 23
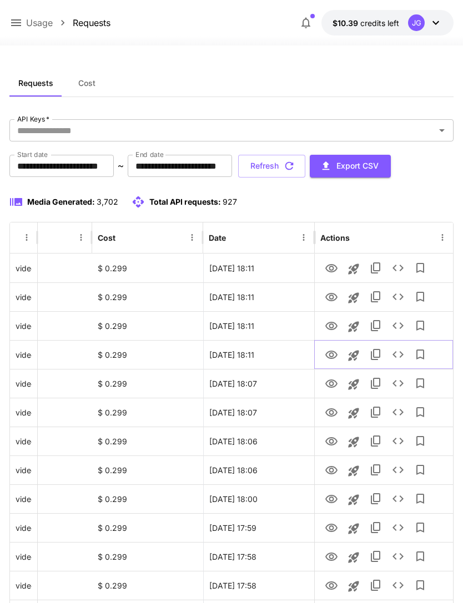
click at [332, 356] on icon "View" at bounding box center [331, 355] width 12 height 8
click at [332, 326] on icon "View" at bounding box center [331, 326] width 13 height 13
click at [332, 299] on icon "View" at bounding box center [331, 297] width 13 height 13
click at [335, 266] on icon "View" at bounding box center [331, 268] width 12 height 8
click at [19, 26] on icon at bounding box center [16, 22] width 10 height 7
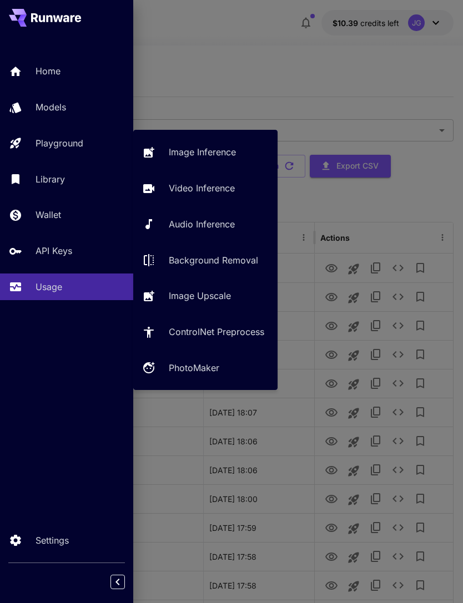
click at [231, 188] on p "Video Inference" at bounding box center [202, 187] width 66 height 13
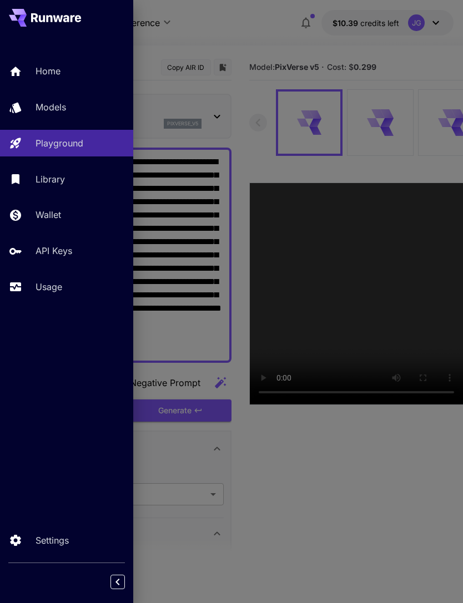
click at [261, 31] on div at bounding box center [231, 301] width 463 height 603
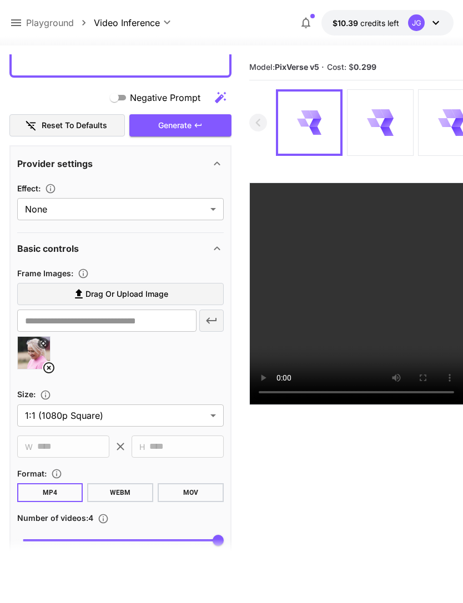
scroll to position [316, 0]
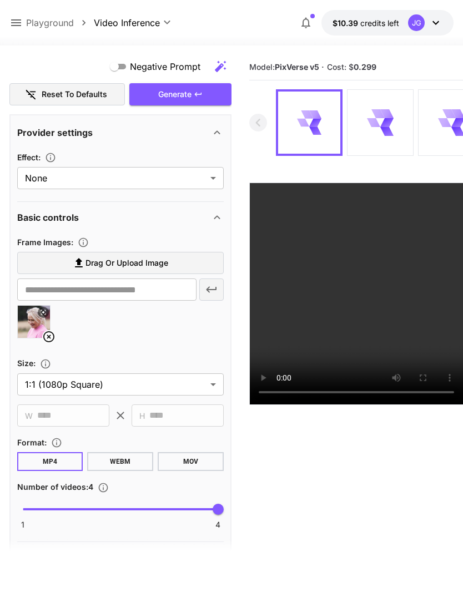
click at [47, 335] on icon at bounding box center [48, 336] width 13 height 13
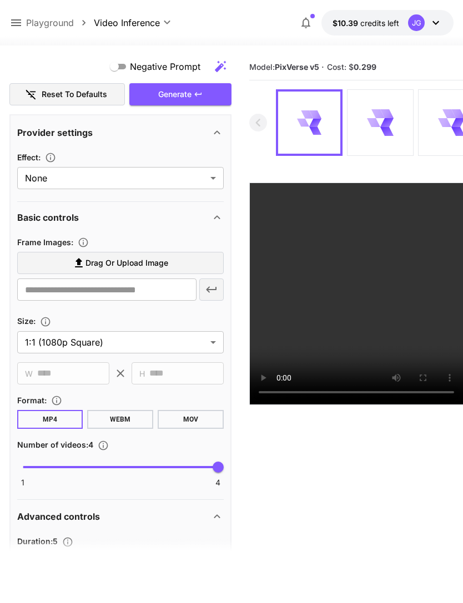
click at [162, 262] on span "Drag or upload image" at bounding box center [126, 263] width 83 height 14
click at [0, 0] on input "Drag or upload image" at bounding box center [0, 0] width 0 height 0
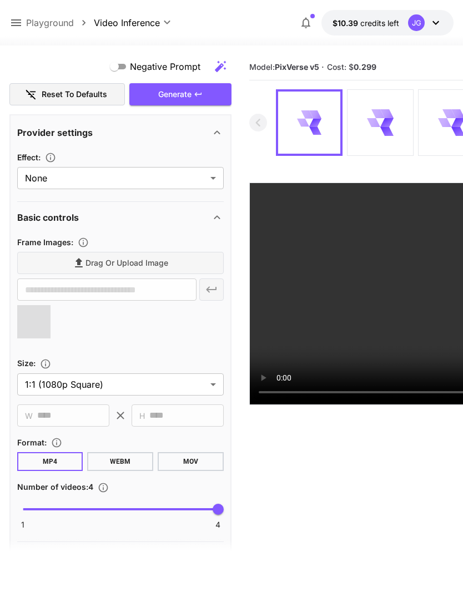
type input "**********"
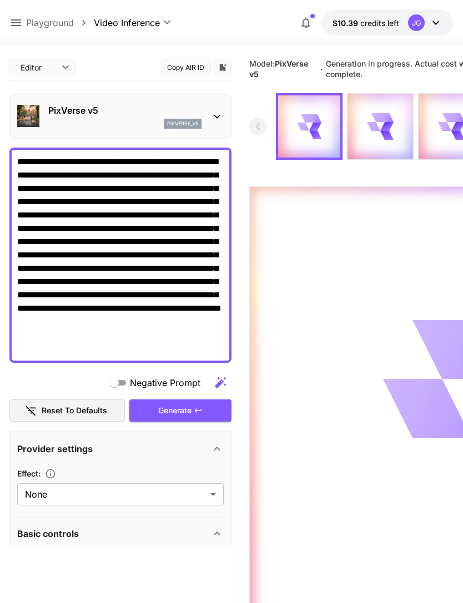
scroll to position [0, 0]
click at [22, 21] on icon at bounding box center [15, 22] width 13 height 13
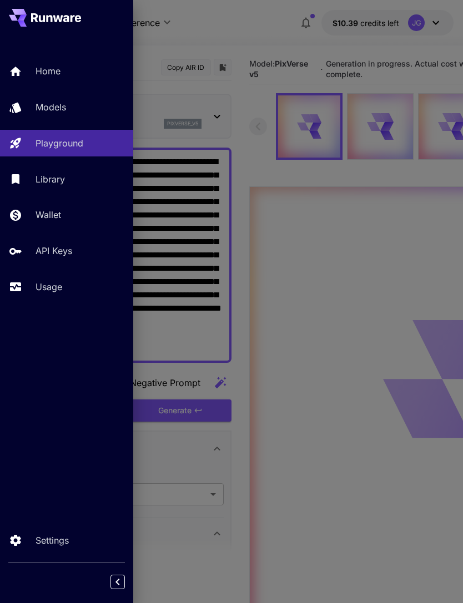
click at [62, 291] on p "Usage" at bounding box center [49, 286] width 27 height 13
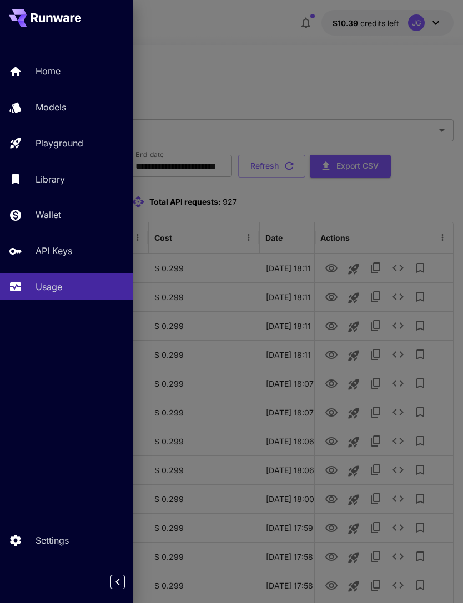
click at [295, 60] on div at bounding box center [231, 301] width 463 height 603
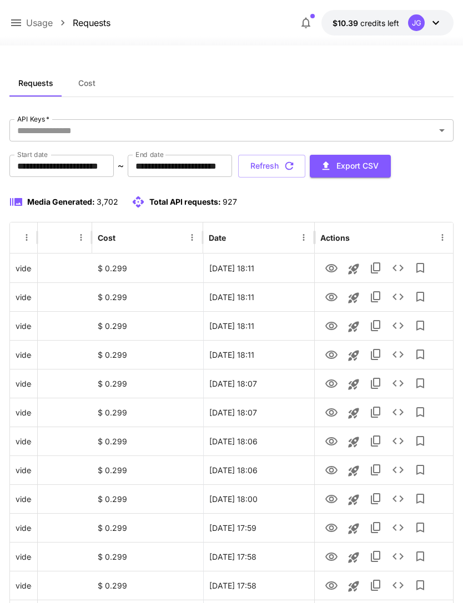
scroll to position [0, 57]
click at [305, 163] on button "Refresh" at bounding box center [271, 166] width 67 height 23
click at [295, 168] on icon "button" at bounding box center [289, 166] width 12 height 12
click at [333, 327] on icon "View" at bounding box center [331, 326] width 12 height 8
click at [305, 166] on button "Refresh" at bounding box center [271, 166] width 67 height 23
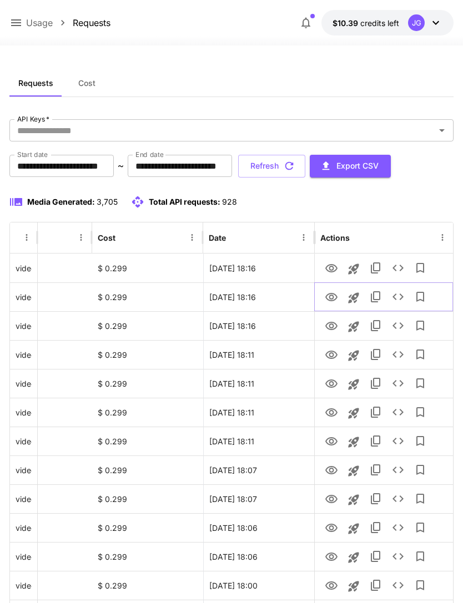
click at [330, 296] on icon "View" at bounding box center [331, 297] width 13 height 13
click at [331, 267] on icon "View" at bounding box center [331, 268] width 13 height 13
click at [295, 165] on icon "button" at bounding box center [289, 166] width 12 height 12
click at [332, 266] on icon "View" at bounding box center [331, 268] width 13 height 13
click at [305, 166] on button "Refresh" at bounding box center [271, 166] width 67 height 23
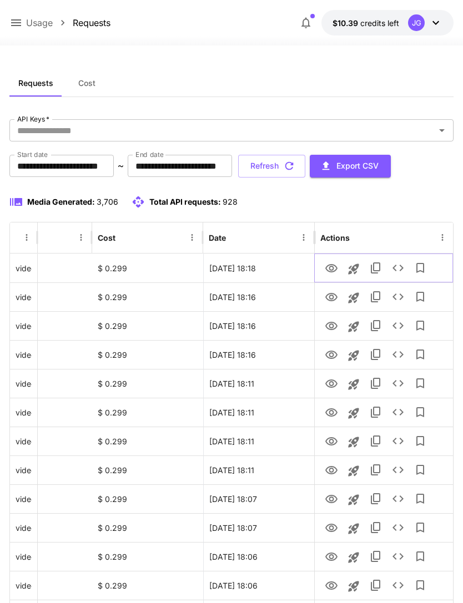
click at [331, 268] on icon "View" at bounding box center [331, 268] width 13 height 13
click at [20, 24] on icon at bounding box center [15, 22] width 13 height 13
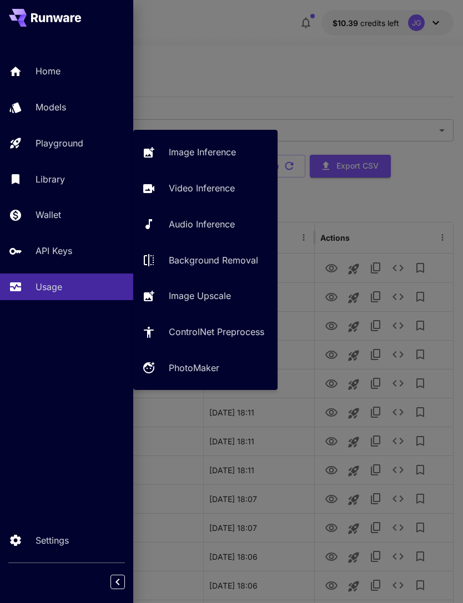
click at [230, 188] on p "Video Inference" at bounding box center [202, 187] width 66 height 13
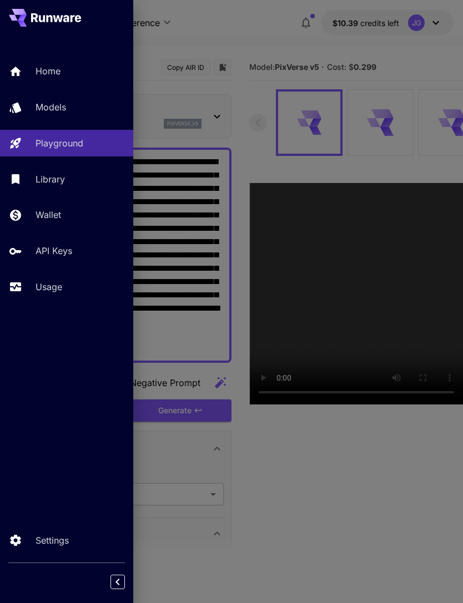
click at [260, 27] on div at bounding box center [231, 301] width 463 height 603
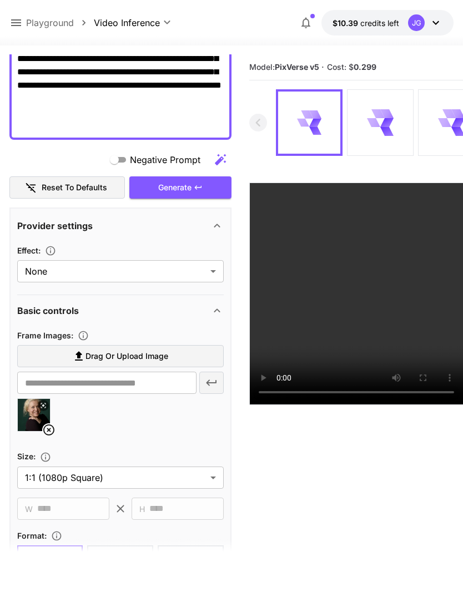
scroll to position [247, 0]
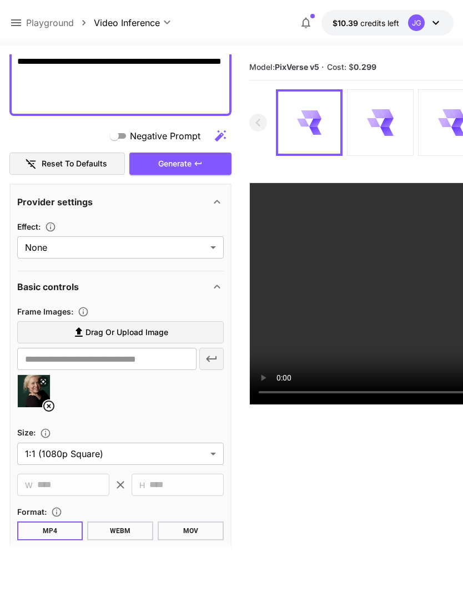
click at [48, 406] on icon at bounding box center [48, 406] width 11 height 11
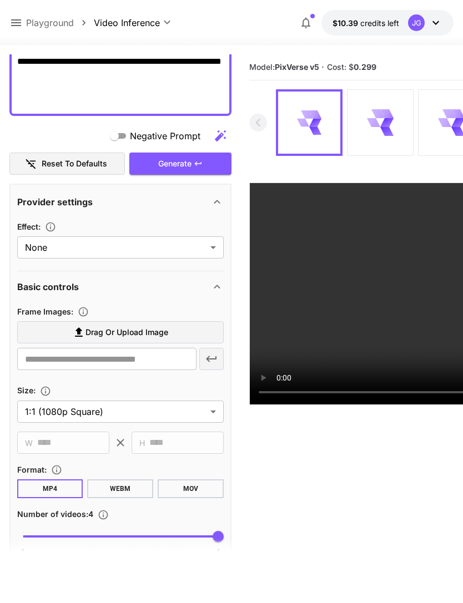
click at [160, 332] on span "Drag or upload image" at bounding box center [126, 333] width 83 height 14
click at [0, 0] on input "Drag or upload image" at bounding box center [0, 0] width 0 height 0
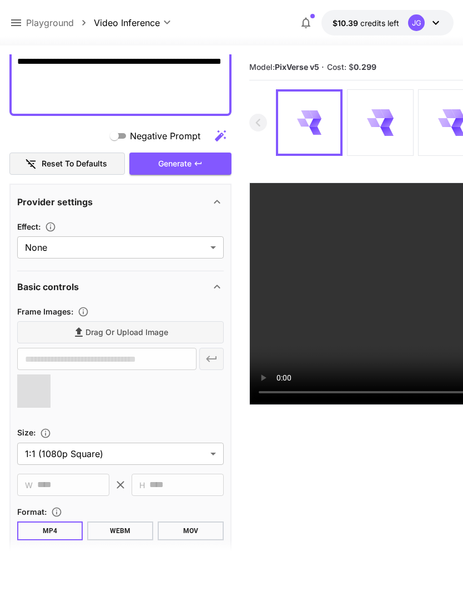
type input "**********"
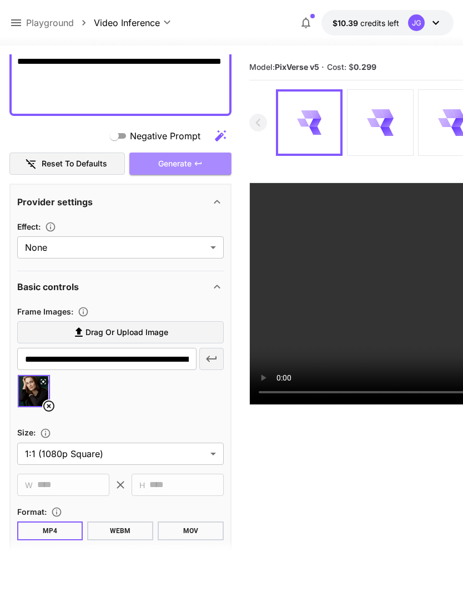
click at [205, 162] on div "Generate" at bounding box center [180, 164] width 102 height 23
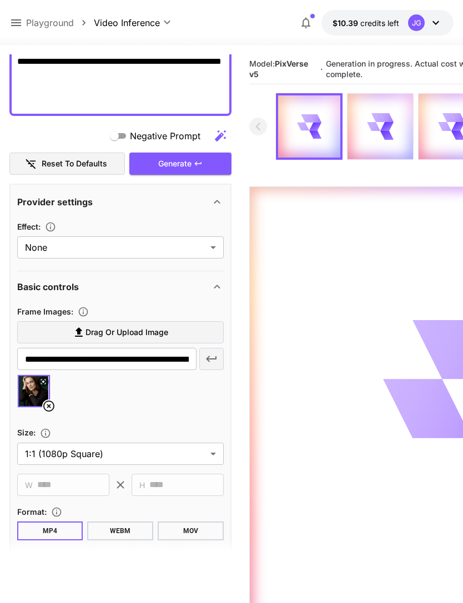
click at [18, 25] on icon at bounding box center [15, 22] width 13 height 13
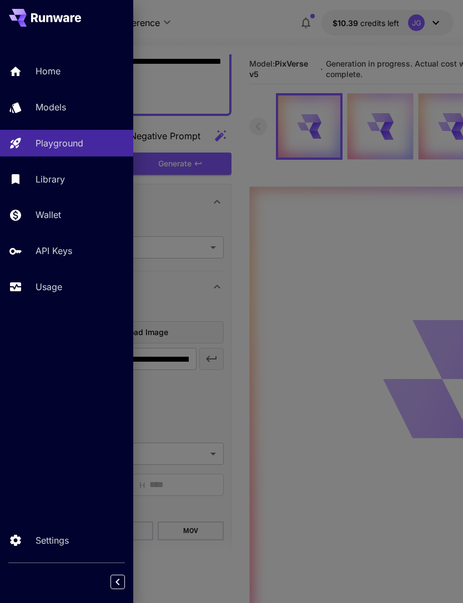
click at [59, 286] on p "Usage" at bounding box center [49, 286] width 27 height 13
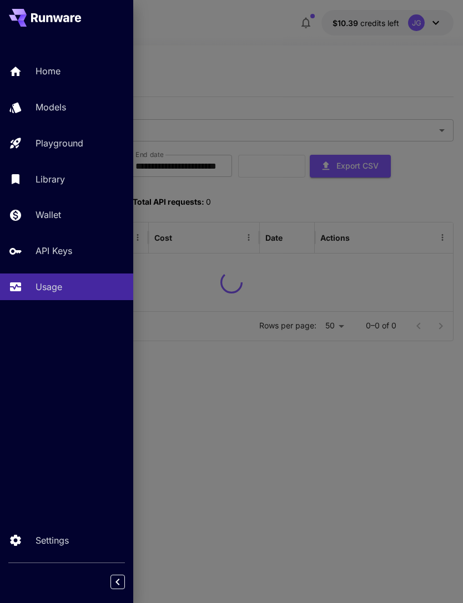
click at [330, 49] on div at bounding box center [231, 301] width 463 height 603
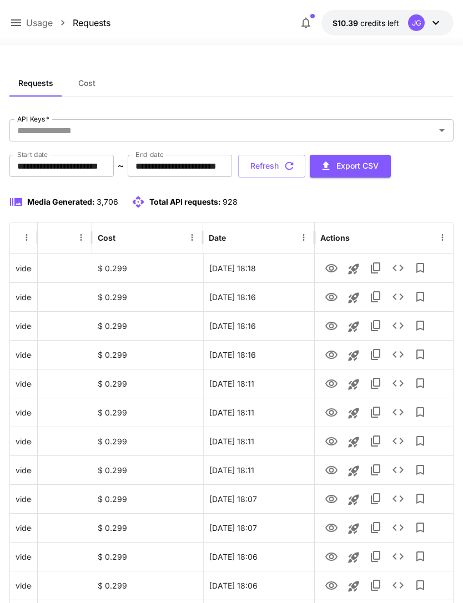
scroll to position [0, 57]
click at [332, 268] on icon "View" at bounding box center [331, 268] width 12 height 8
click at [305, 165] on button "Refresh" at bounding box center [271, 166] width 67 height 23
click at [331, 262] on icon "View" at bounding box center [331, 268] width 13 height 13
click at [331, 355] on icon "View" at bounding box center [331, 354] width 13 height 13
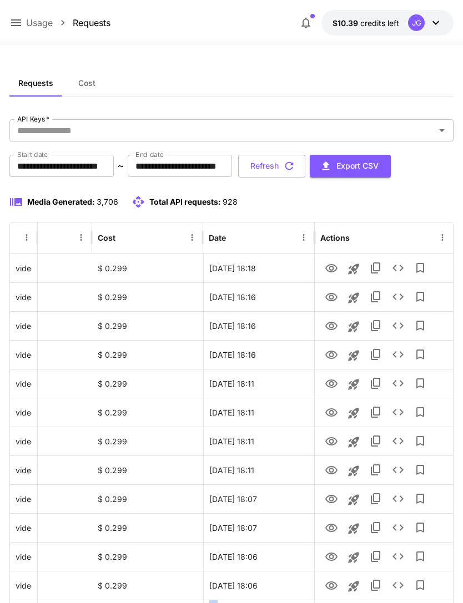
click at [305, 159] on button "Refresh" at bounding box center [271, 166] width 67 height 23
click at [329, 358] on icon "View" at bounding box center [331, 355] width 12 height 8
click at [295, 169] on icon "button" at bounding box center [289, 166] width 12 height 12
click at [332, 325] on icon "View" at bounding box center [331, 326] width 13 height 13
click at [333, 300] on icon "View" at bounding box center [331, 297] width 12 height 8
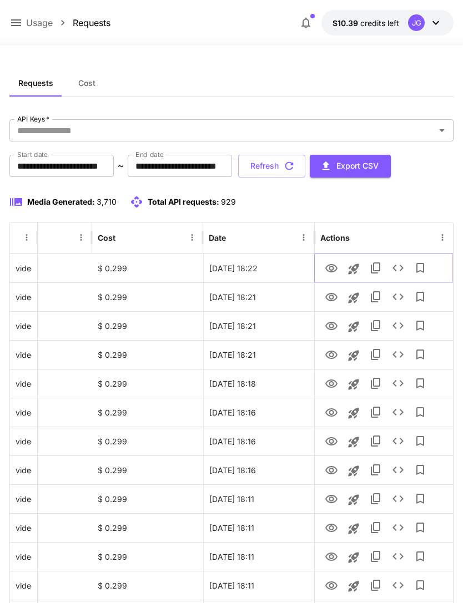
click at [336, 268] on icon "View" at bounding box center [331, 268] width 12 height 8
click at [334, 358] on icon "View" at bounding box center [331, 354] width 13 height 13
click at [22, 24] on icon at bounding box center [15, 22] width 13 height 13
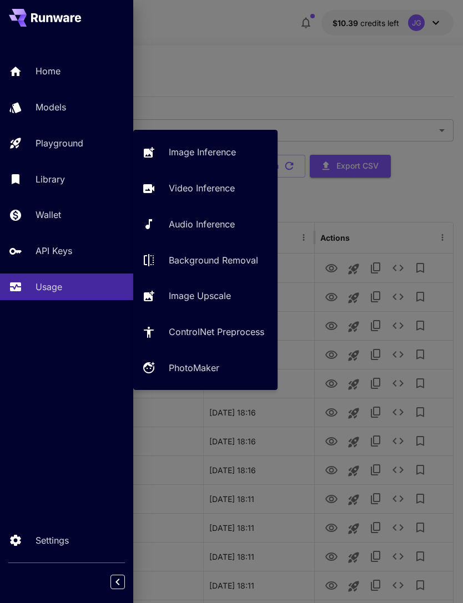
click at [87, 149] on div "Playground" at bounding box center [80, 142] width 89 height 13
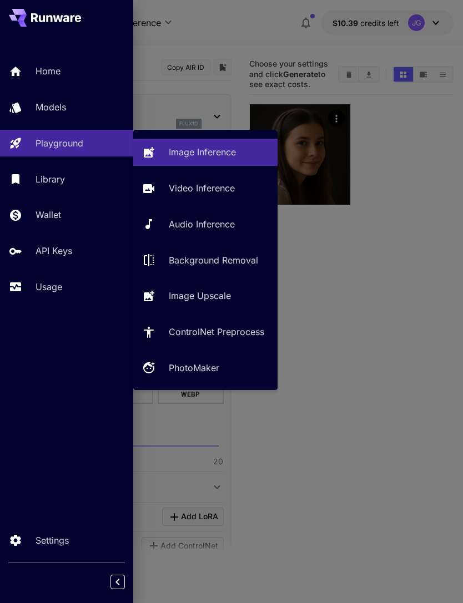
click at [233, 191] on p "Video Inference" at bounding box center [202, 187] width 66 height 13
type input "**********"
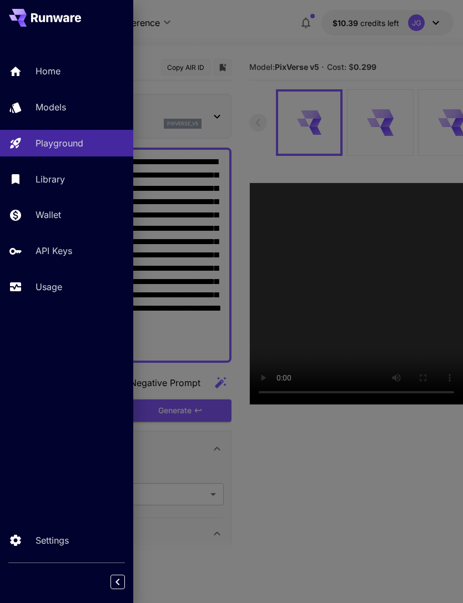
click at [320, 34] on div at bounding box center [231, 301] width 463 height 603
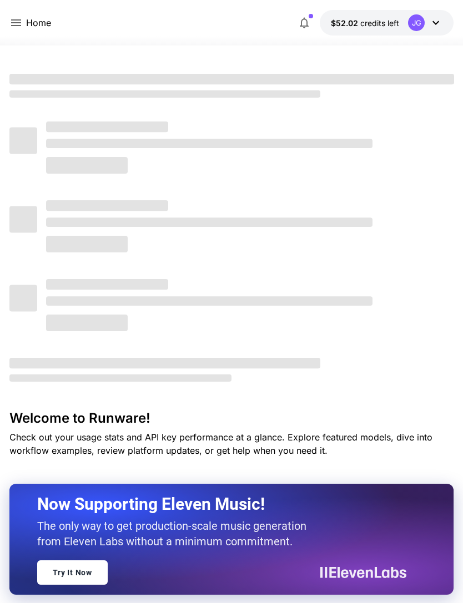
click at [18, 23] on icon at bounding box center [16, 22] width 10 height 7
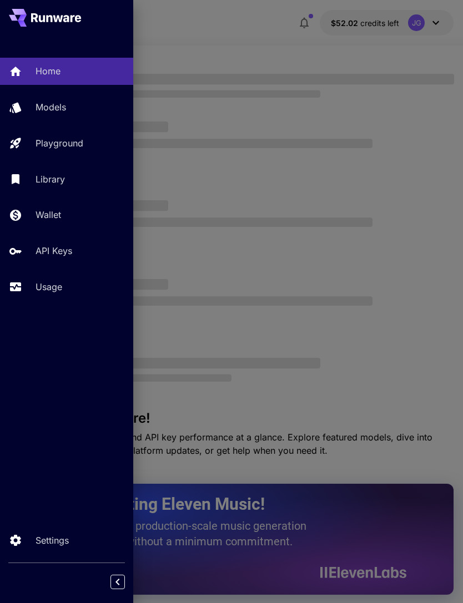
click at [62, 288] on p "Usage" at bounding box center [49, 286] width 27 height 13
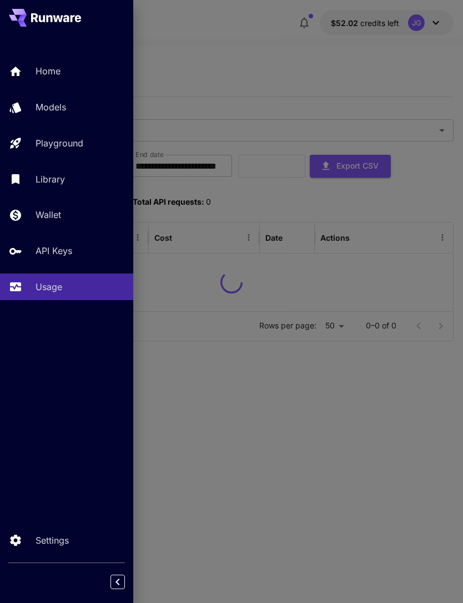
click at [268, 69] on div at bounding box center [231, 301] width 463 height 603
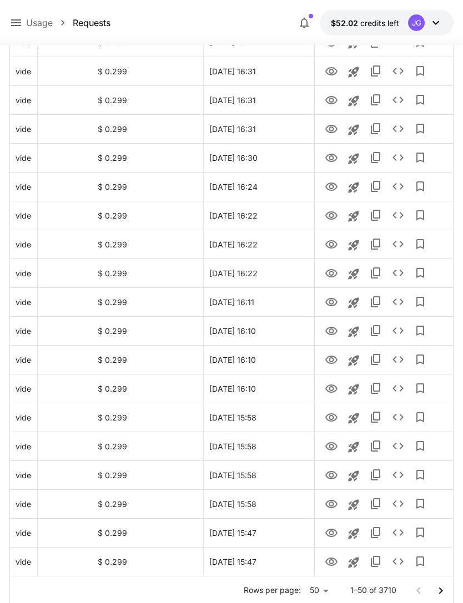
scroll to position [0, 57]
click at [447, 589] on icon "Go to next page" at bounding box center [440, 590] width 13 height 13
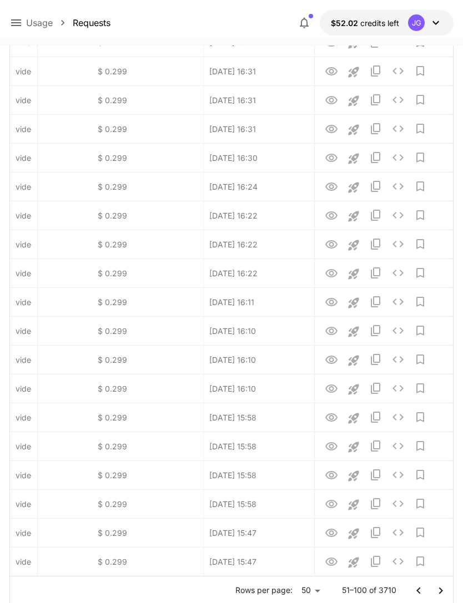
click at [449, 592] on button "Go to next page" at bounding box center [440, 591] width 22 height 22
click at [449, 589] on button "Go to next page" at bounding box center [440, 591] width 22 height 22
click at [448, 589] on button "Go to next page" at bounding box center [440, 591] width 22 height 22
click at [448, 591] on button "Go to next page" at bounding box center [440, 591] width 22 height 22
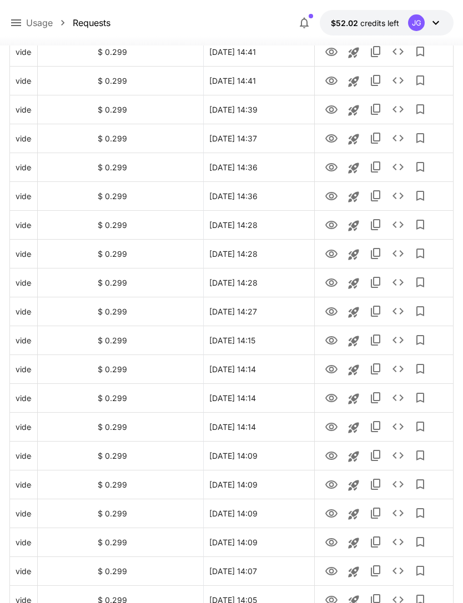
scroll to position [1120, 0]
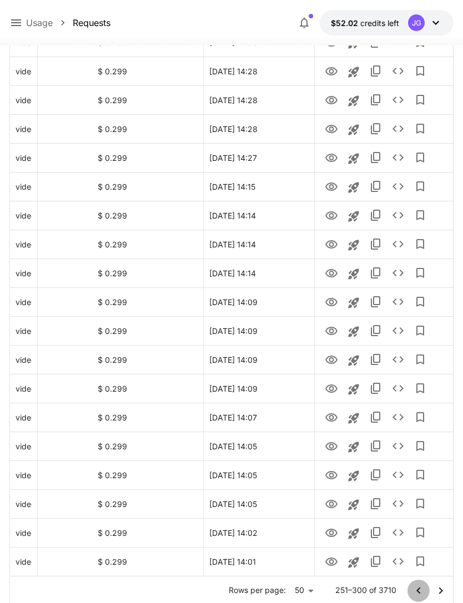
click at [422, 592] on icon "Go to previous page" at bounding box center [418, 590] width 13 height 13
click at [358, 356] on icon "Launch in playground" at bounding box center [353, 360] width 11 height 11
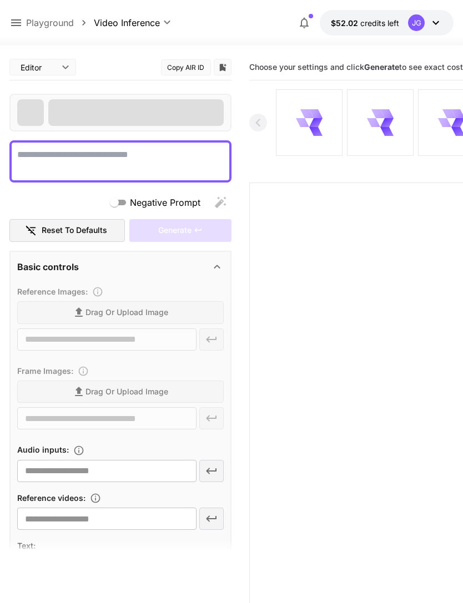
type input "*"
type textarea "**********"
type input "**********"
type input "****"
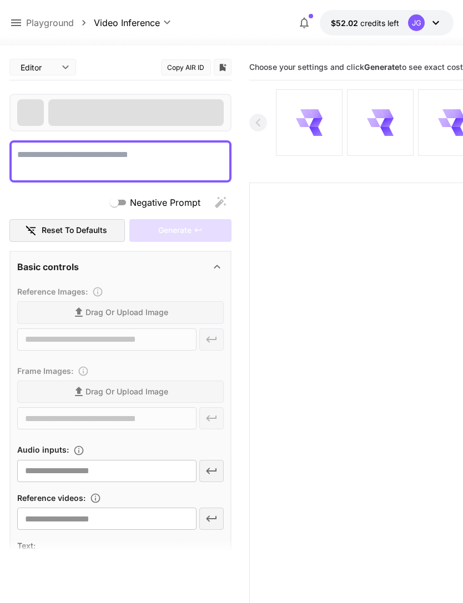
type input "*"
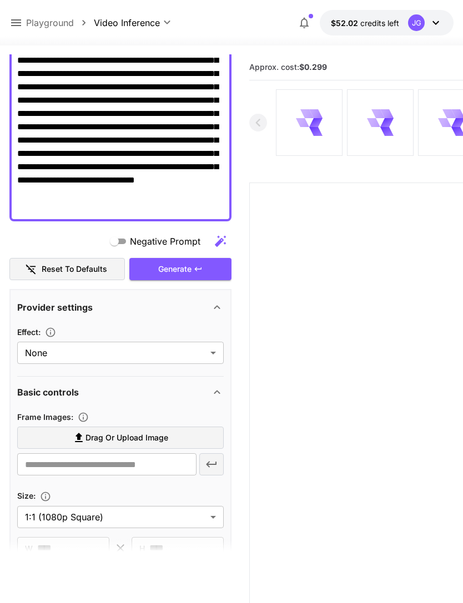
scroll to position [128, 0]
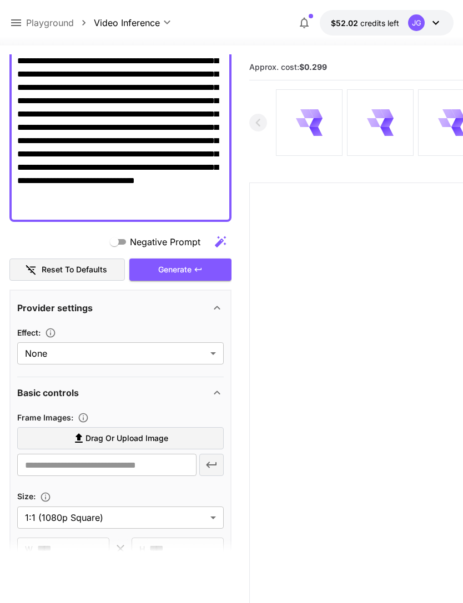
click at [154, 441] on span "Drag or upload image" at bounding box center [126, 439] width 83 height 14
click at [0, 0] on input "Drag or upload image" at bounding box center [0, 0] width 0 height 0
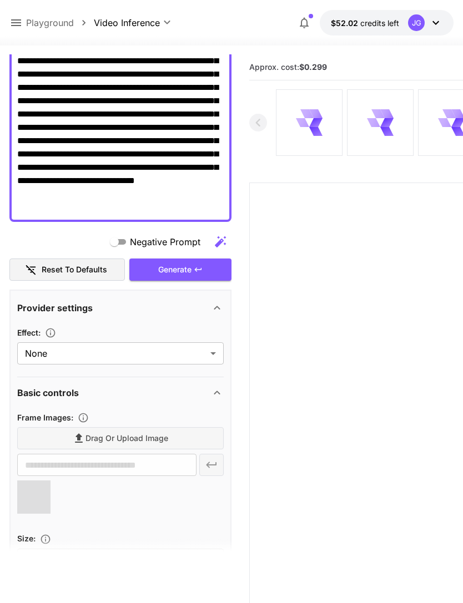
type input "**********"
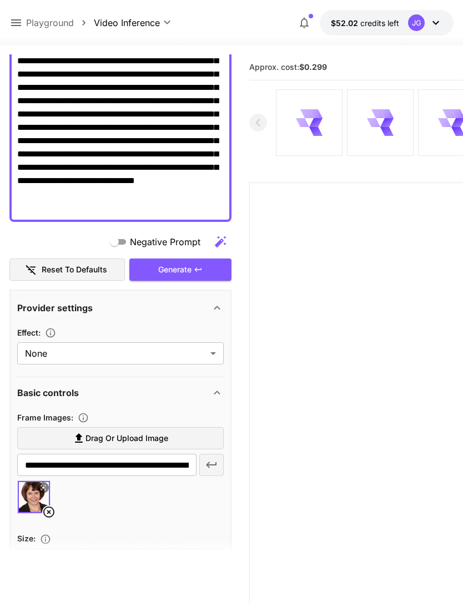
click at [203, 270] on div "Generate" at bounding box center [180, 270] width 102 height 23
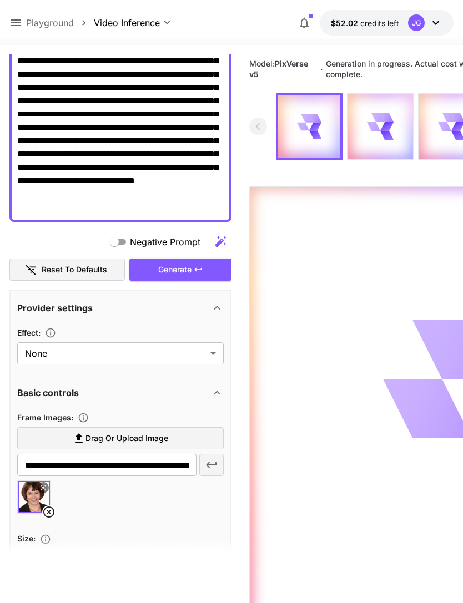
click at [17, 19] on icon at bounding box center [15, 22] width 13 height 13
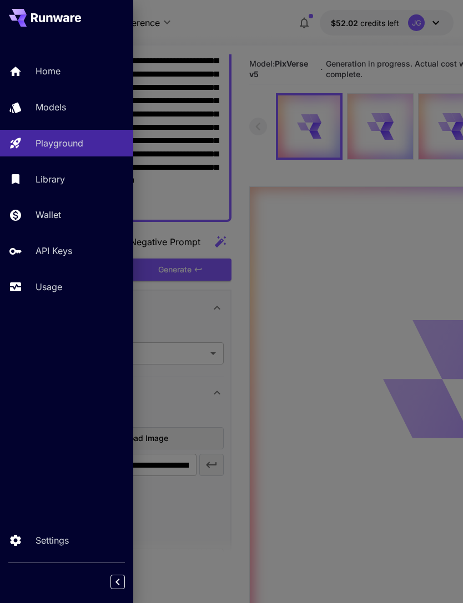
click at [57, 283] on p "Usage" at bounding box center [49, 286] width 27 height 13
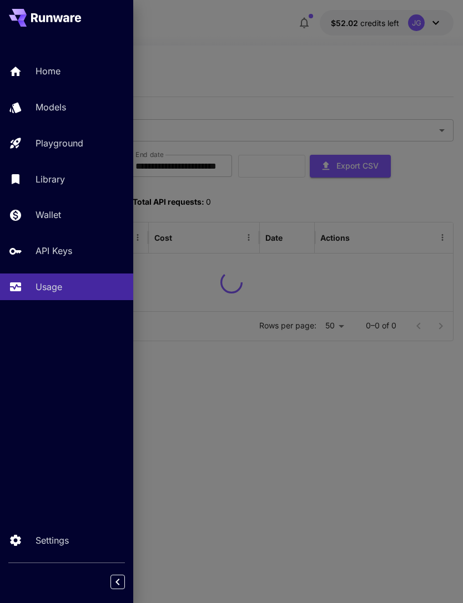
click at [279, 53] on div at bounding box center [231, 301] width 463 height 603
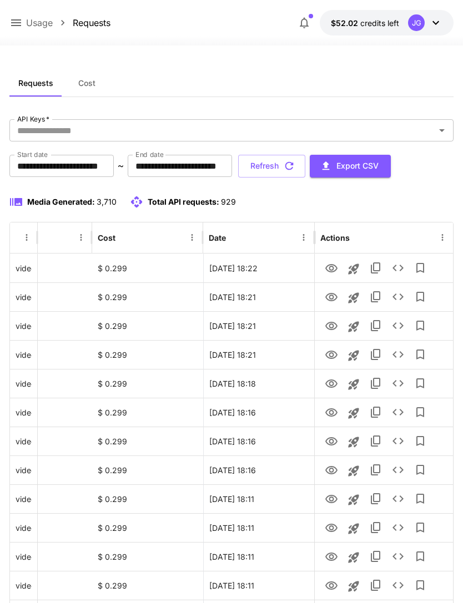
scroll to position [0, 57]
click at [332, 270] on icon "View" at bounding box center [331, 268] width 12 height 8
click at [335, 297] on icon "View" at bounding box center [331, 297] width 13 height 13
click at [332, 270] on icon "View" at bounding box center [331, 268] width 12 height 8
click at [333, 359] on icon "View" at bounding box center [331, 354] width 13 height 13
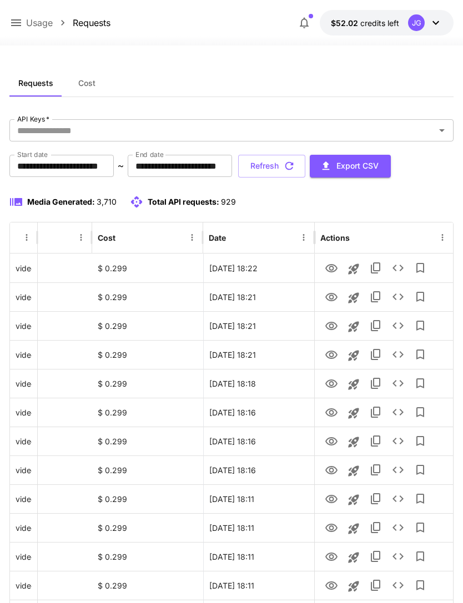
click at [293, 170] on icon "button" at bounding box center [289, 166] width 8 height 8
click at [333, 352] on icon "View" at bounding box center [331, 355] width 12 height 8
click at [335, 329] on icon "View" at bounding box center [331, 326] width 13 height 13
click at [332, 298] on icon "View" at bounding box center [331, 297] width 12 height 8
click at [334, 269] on icon "View" at bounding box center [331, 268] width 13 height 13
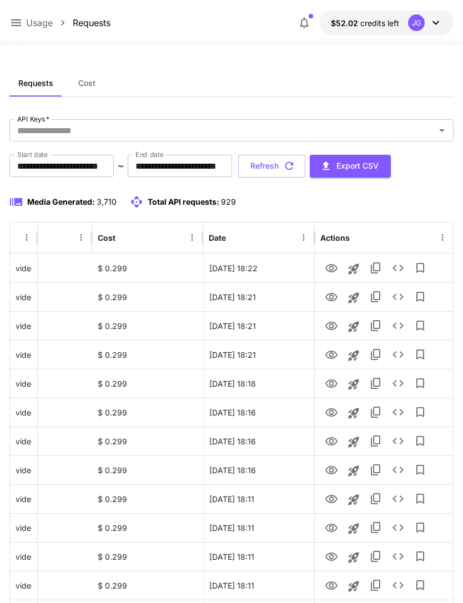
click at [305, 167] on button "Refresh" at bounding box center [271, 166] width 67 height 23
click at [333, 301] on icon "View" at bounding box center [331, 297] width 13 height 13
click at [333, 272] on icon "View" at bounding box center [331, 268] width 13 height 13
click at [305, 163] on button "Refresh" at bounding box center [271, 166] width 67 height 23
click at [335, 264] on icon "View" at bounding box center [331, 268] width 13 height 13
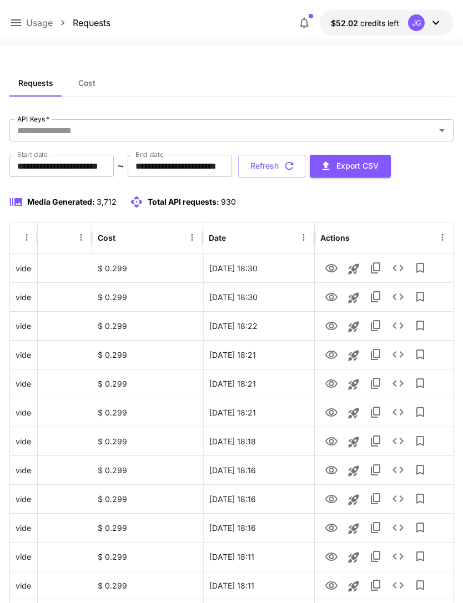
click at [295, 165] on icon "button" at bounding box center [289, 166] width 12 height 12
click at [333, 301] on icon "View" at bounding box center [331, 297] width 13 height 13
click at [295, 166] on icon "button" at bounding box center [289, 166] width 12 height 12
click at [333, 270] on icon "View" at bounding box center [331, 268] width 13 height 13
click at [332, 300] on icon "View" at bounding box center [331, 297] width 13 height 13
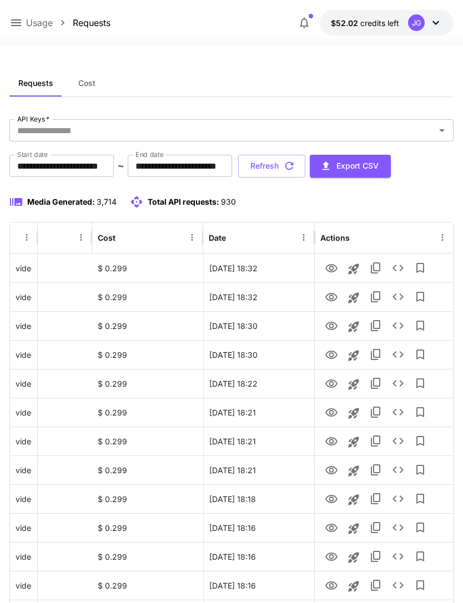
click at [295, 165] on icon "button" at bounding box center [289, 166] width 12 height 12
click at [333, 297] on icon "View" at bounding box center [331, 297] width 12 height 8
click at [22, 23] on icon at bounding box center [15, 22] width 13 height 13
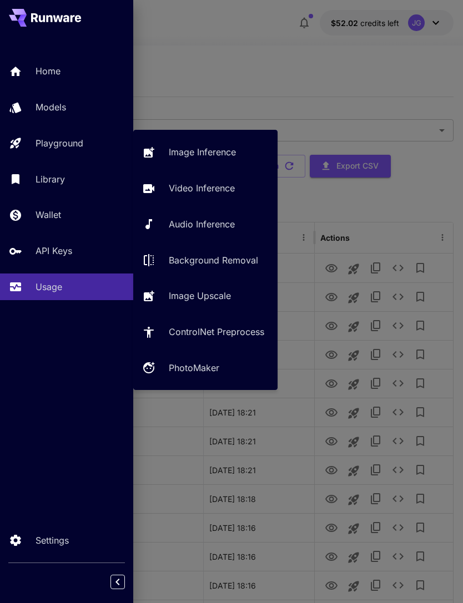
click at [89, 141] on div "Playground" at bounding box center [80, 142] width 89 height 13
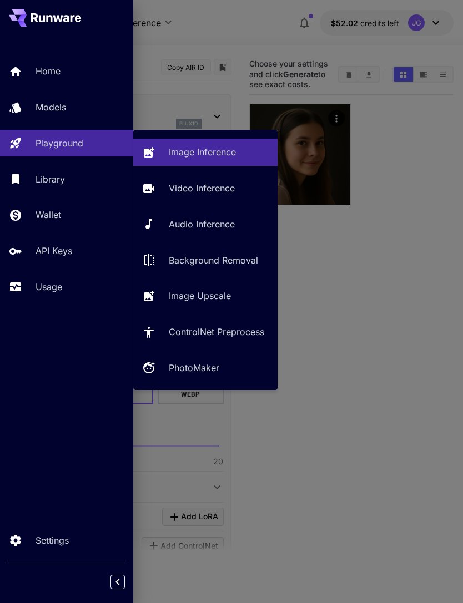
click at [211, 189] on p "Video Inference" at bounding box center [202, 187] width 66 height 13
type input "**********"
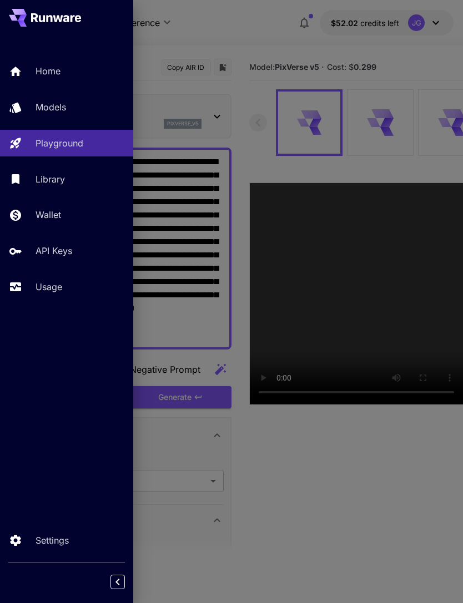
click at [303, 32] on div at bounding box center [231, 301] width 463 height 603
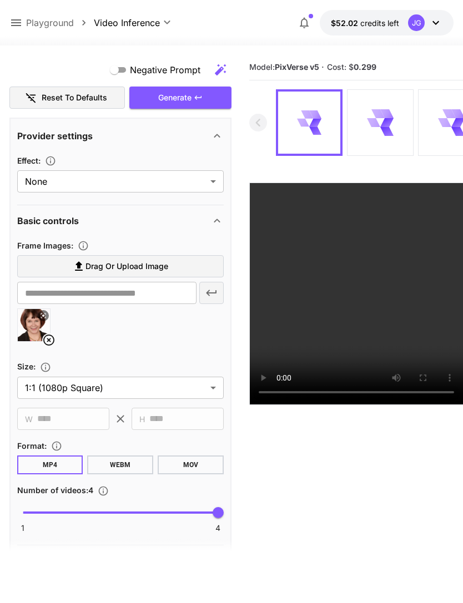
scroll to position [331, 0]
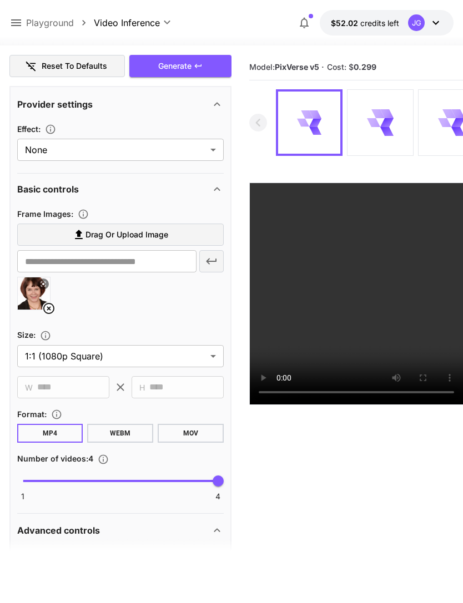
click at [54, 308] on icon at bounding box center [48, 308] width 11 height 11
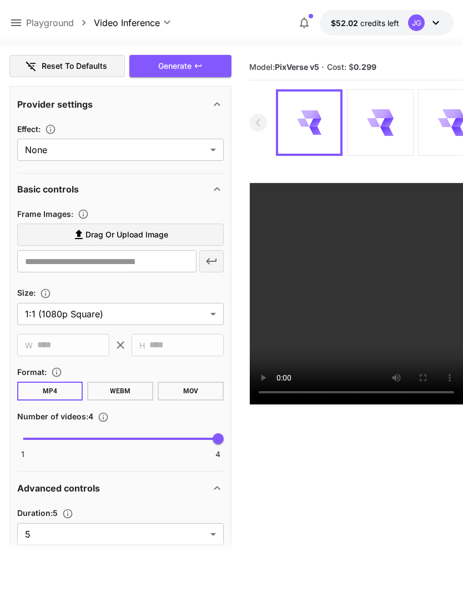
click at [163, 235] on span "Drag or upload image" at bounding box center [126, 235] width 83 height 14
click at [0, 0] on input "Drag or upload image" at bounding box center [0, 0] width 0 height 0
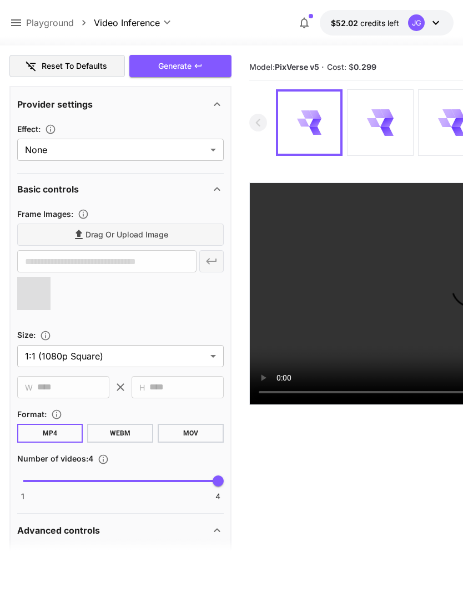
type input "**********"
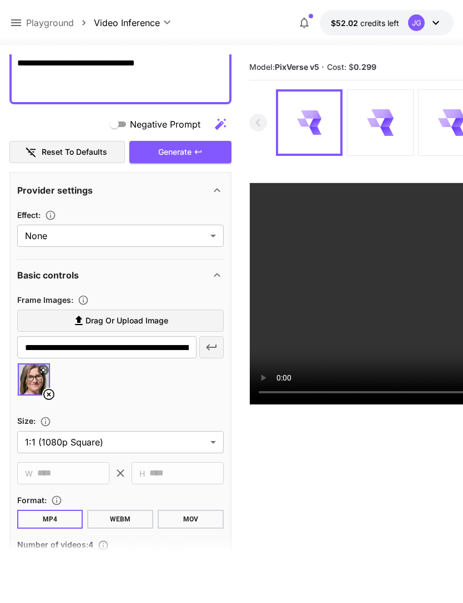
scroll to position [230, 0]
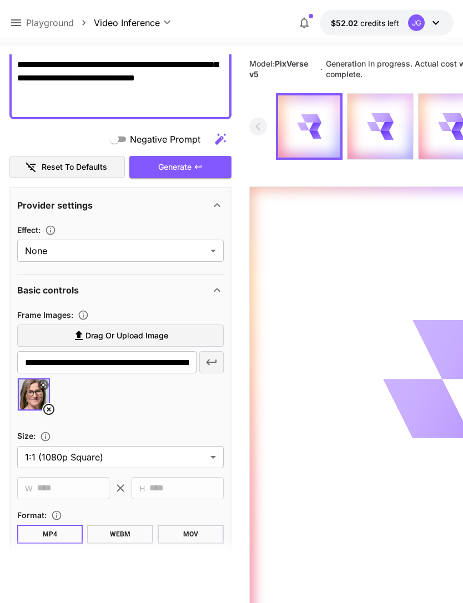
click at [18, 27] on icon at bounding box center [15, 22] width 13 height 13
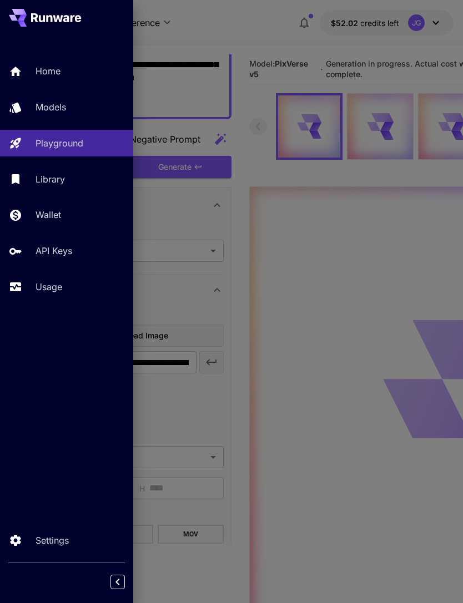
click at [59, 292] on p "Usage" at bounding box center [49, 286] width 27 height 13
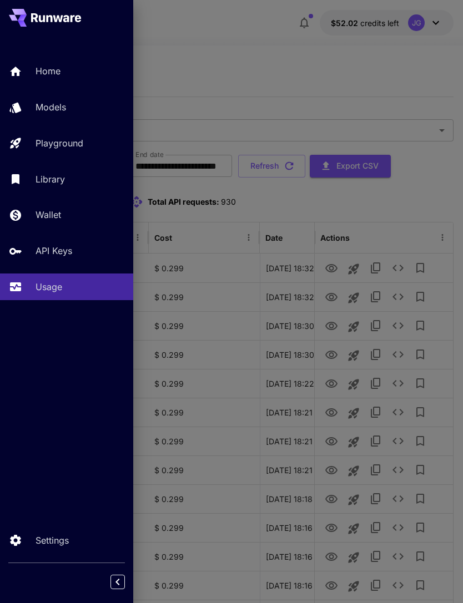
click at [287, 62] on div at bounding box center [231, 301] width 463 height 603
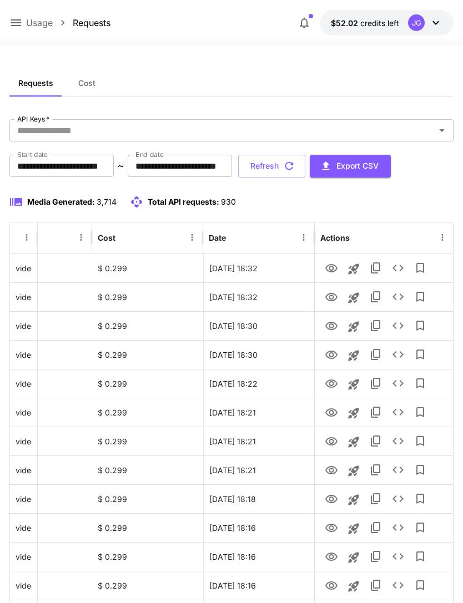
scroll to position [0, 57]
click at [336, 300] on icon "View" at bounding box center [331, 297] width 13 height 13
click at [333, 271] on icon "View" at bounding box center [331, 268] width 12 height 8
click at [401, 268] on icon "See details" at bounding box center [397, 267] width 13 height 13
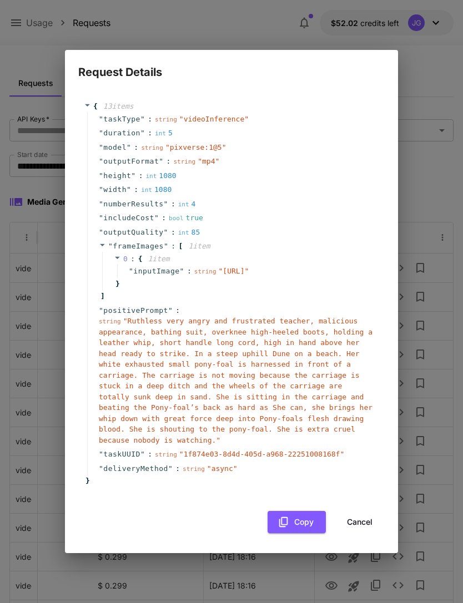
click at [366, 526] on button "Cancel" at bounding box center [360, 522] width 50 height 23
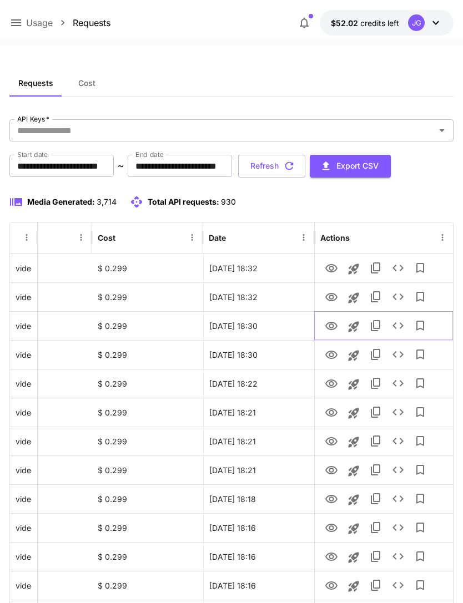
click at [333, 327] on icon "View" at bounding box center [331, 326] width 13 height 13
click at [335, 358] on icon "View" at bounding box center [331, 354] width 13 height 13
click at [305, 168] on button "Refresh" at bounding box center [271, 166] width 67 height 23
click at [332, 297] on icon "View" at bounding box center [331, 297] width 12 height 8
click at [332, 326] on icon "View" at bounding box center [331, 326] width 12 height 8
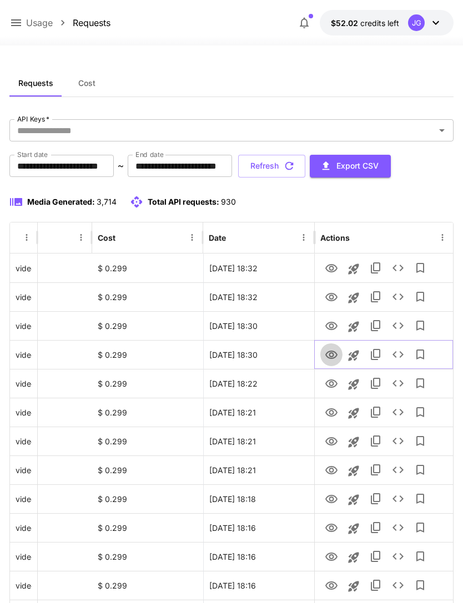
click at [333, 356] on icon "View" at bounding box center [331, 355] width 12 height 8
click at [295, 164] on icon "button" at bounding box center [289, 166] width 12 height 12
click at [305, 166] on button "Refresh" at bounding box center [271, 166] width 67 height 23
click at [331, 267] on icon "View" at bounding box center [331, 268] width 13 height 13
click at [295, 165] on icon "button" at bounding box center [289, 166] width 12 height 12
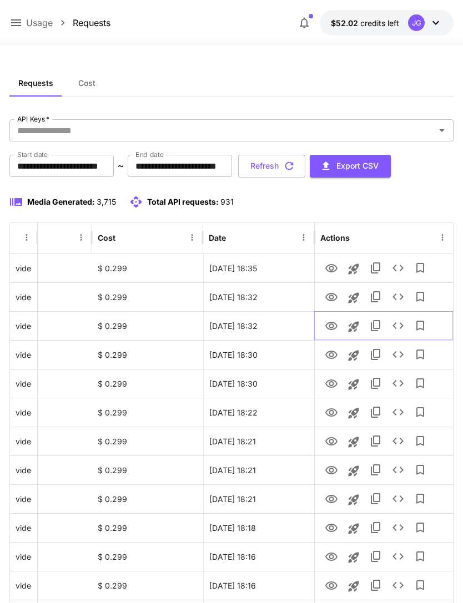
click at [328, 329] on icon "View" at bounding box center [331, 326] width 12 height 8
click at [293, 165] on icon "button" at bounding box center [289, 166] width 8 height 8
click at [295, 168] on icon "button" at bounding box center [289, 166] width 12 height 12
click at [333, 326] on icon "View" at bounding box center [331, 326] width 12 height 8
click at [332, 297] on icon "View" at bounding box center [331, 297] width 13 height 13
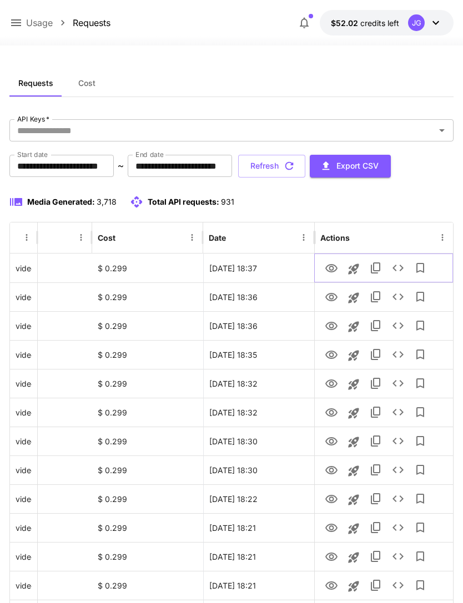
click at [331, 269] on icon "View" at bounding box center [331, 268] width 13 height 13
click at [295, 164] on icon "button" at bounding box center [289, 166] width 12 height 12
click at [22, 22] on icon at bounding box center [15, 22] width 13 height 13
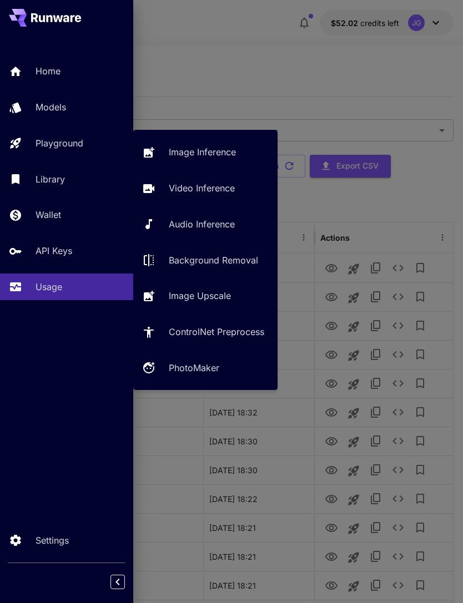
click at [217, 192] on p "Video Inference" at bounding box center [202, 187] width 66 height 13
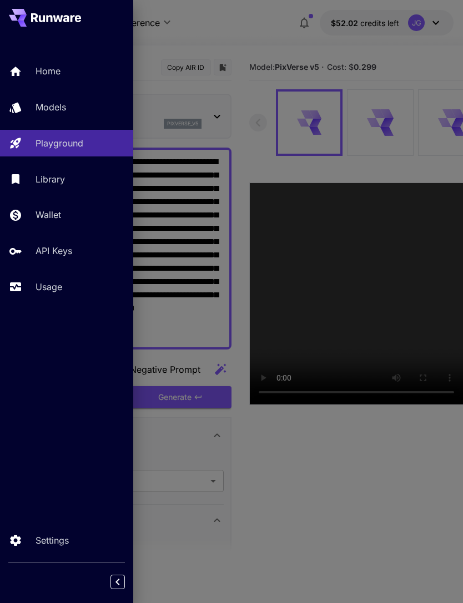
click at [249, 18] on div at bounding box center [231, 301] width 463 height 603
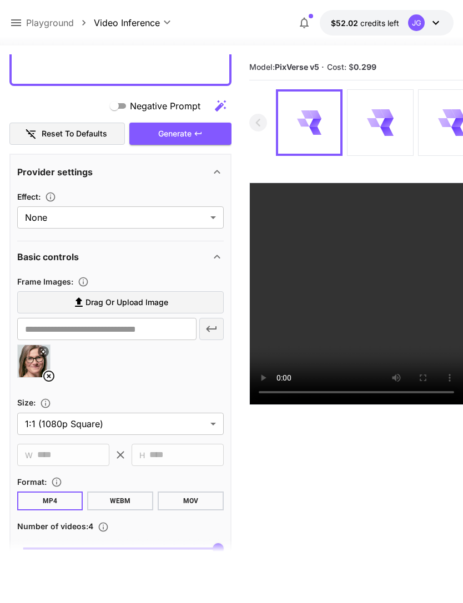
scroll to position [240, 0]
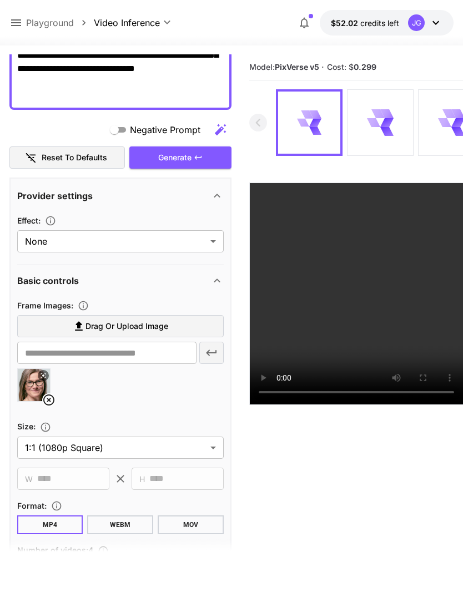
click at [174, 328] on label "Drag or upload image" at bounding box center [120, 326] width 206 height 23
click at [0, 0] on input "Drag or upload image" at bounding box center [0, 0] width 0 height 0
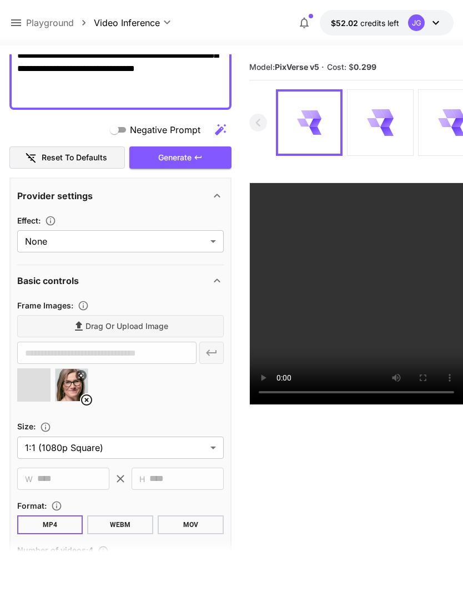
type input "**********"
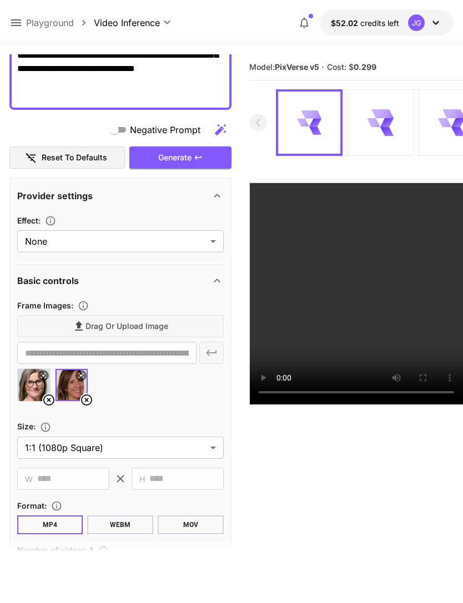
click at [48, 401] on icon at bounding box center [48, 399] width 11 height 11
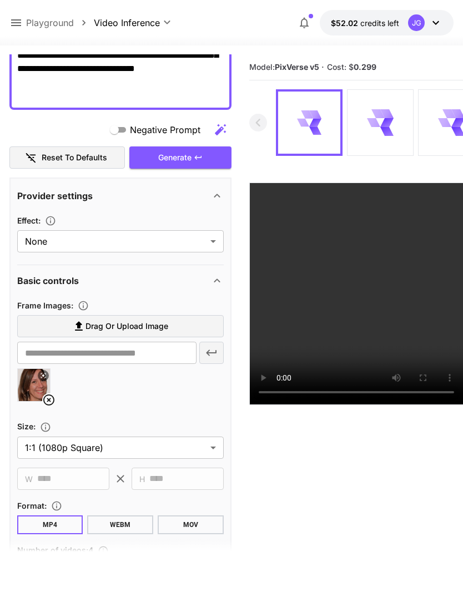
click at [213, 154] on div "Generate" at bounding box center [180, 157] width 102 height 23
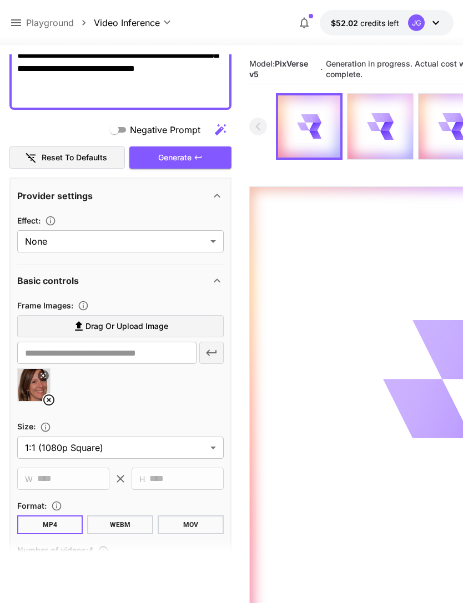
click at [22, 18] on icon at bounding box center [15, 22] width 13 height 13
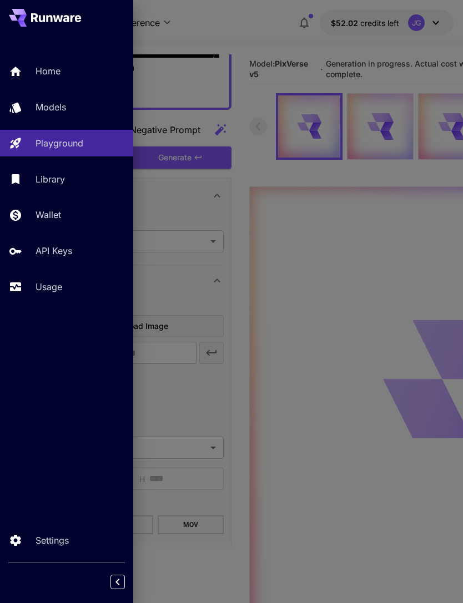
click at [62, 287] on p "Usage" at bounding box center [49, 286] width 27 height 13
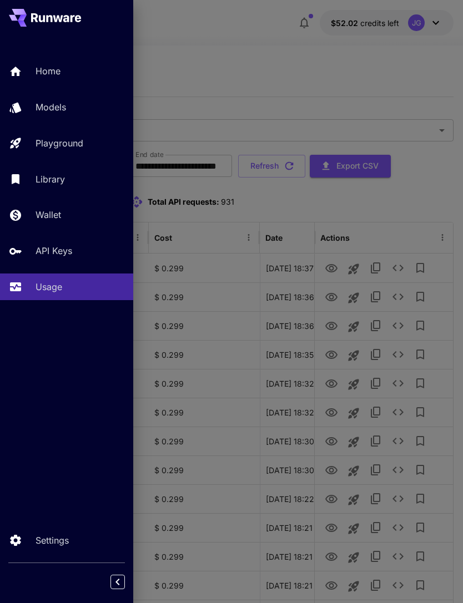
click at [270, 40] on div at bounding box center [231, 301] width 463 height 603
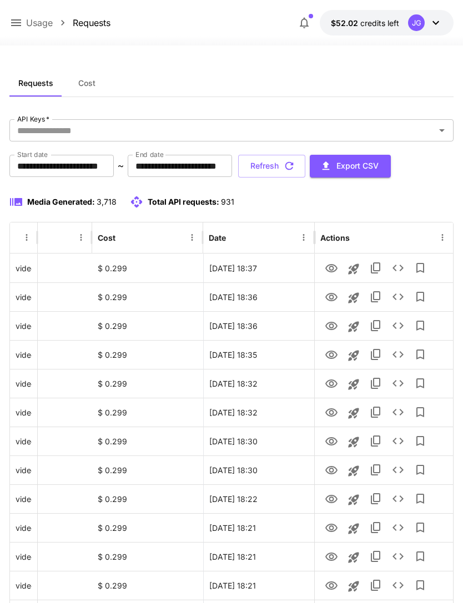
scroll to position [0, 57]
click at [335, 270] on icon "View" at bounding box center [331, 268] width 12 height 8
click at [333, 301] on icon "View" at bounding box center [331, 297] width 13 height 13
click at [334, 270] on icon "View" at bounding box center [331, 268] width 13 height 13
click at [305, 159] on button "Refresh" at bounding box center [271, 166] width 67 height 23
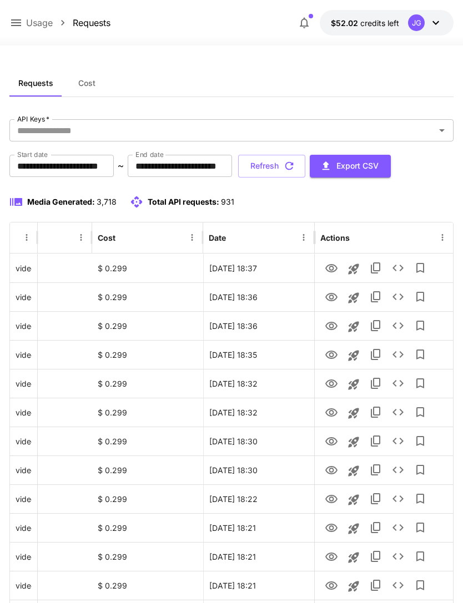
click at [295, 162] on icon "button" at bounding box center [289, 166] width 12 height 12
click at [330, 354] on icon "View" at bounding box center [331, 354] width 13 height 13
click at [295, 164] on icon "button" at bounding box center [289, 166] width 12 height 12
click at [335, 330] on icon "View" at bounding box center [331, 326] width 13 height 13
click at [335, 298] on icon "View" at bounding box center [331, 297] width 13 height 13
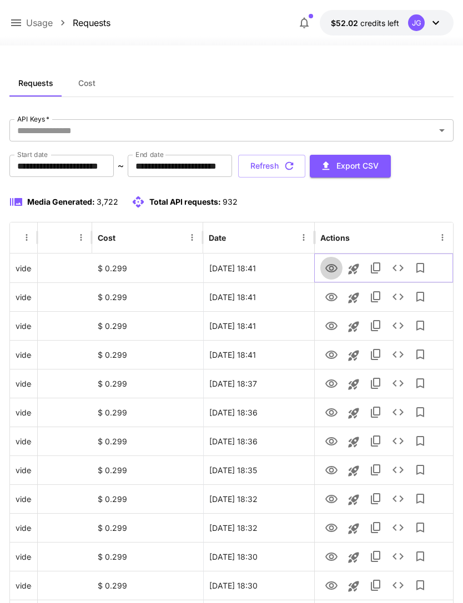
click at [334, 268] on icon "View" at bounding box center [331, 268] width 13 height 13
click at [305, 170] on button "Refresh" at bounding box center [271, 166] width 67 height 23
click at [333, 268] on icon "View" at bounding box center [331, 268] width 13 height 13
